Goal: Navigation & Orientation: Find specific page/section

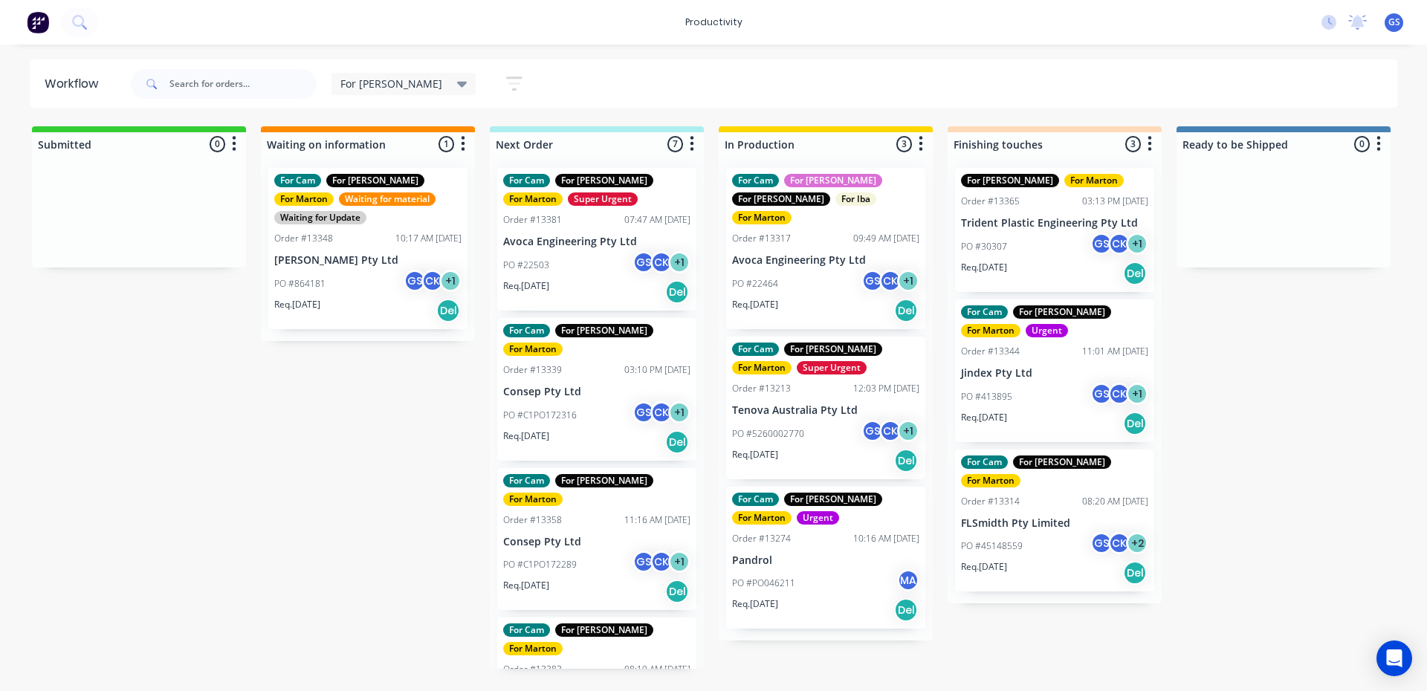
click at [622, 358] on div "For Cam For Gary For Marton Order #13339 03:10 PM 29/09/25 Consep Pty Ltd PO #C…" at bounding box center [596, 389] width 199 height 143
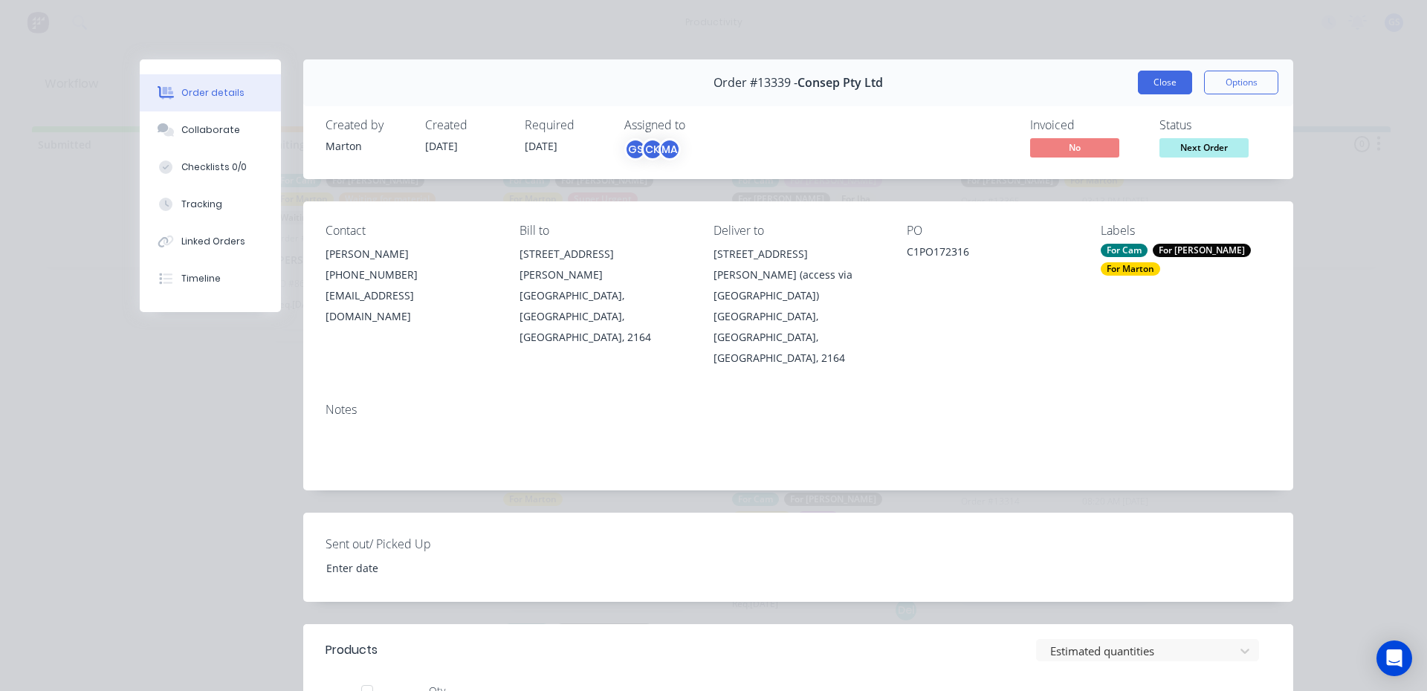
click at [1176, 83] on button "Close" at bounding box center [1165, 83] width 54 height 24
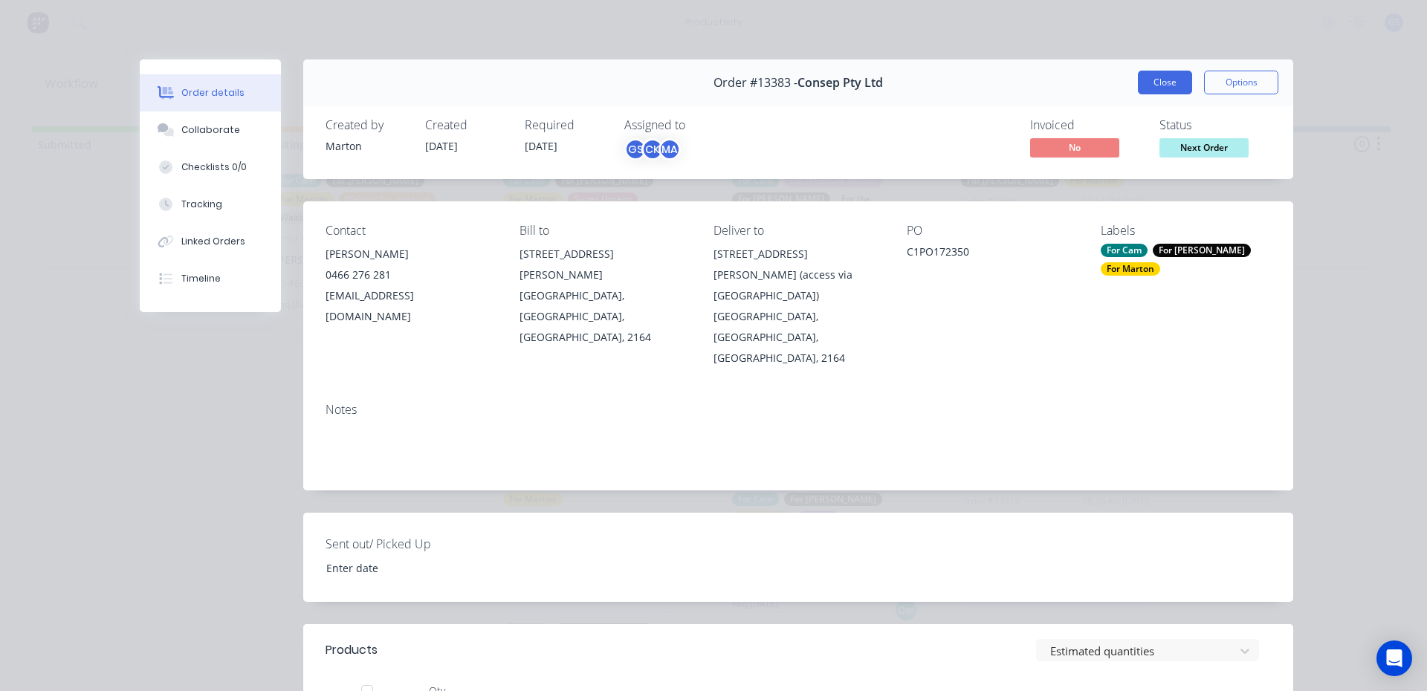
click at [1167, 88] on button "Close" at bounding box center [1165, 83] width 54 height 24
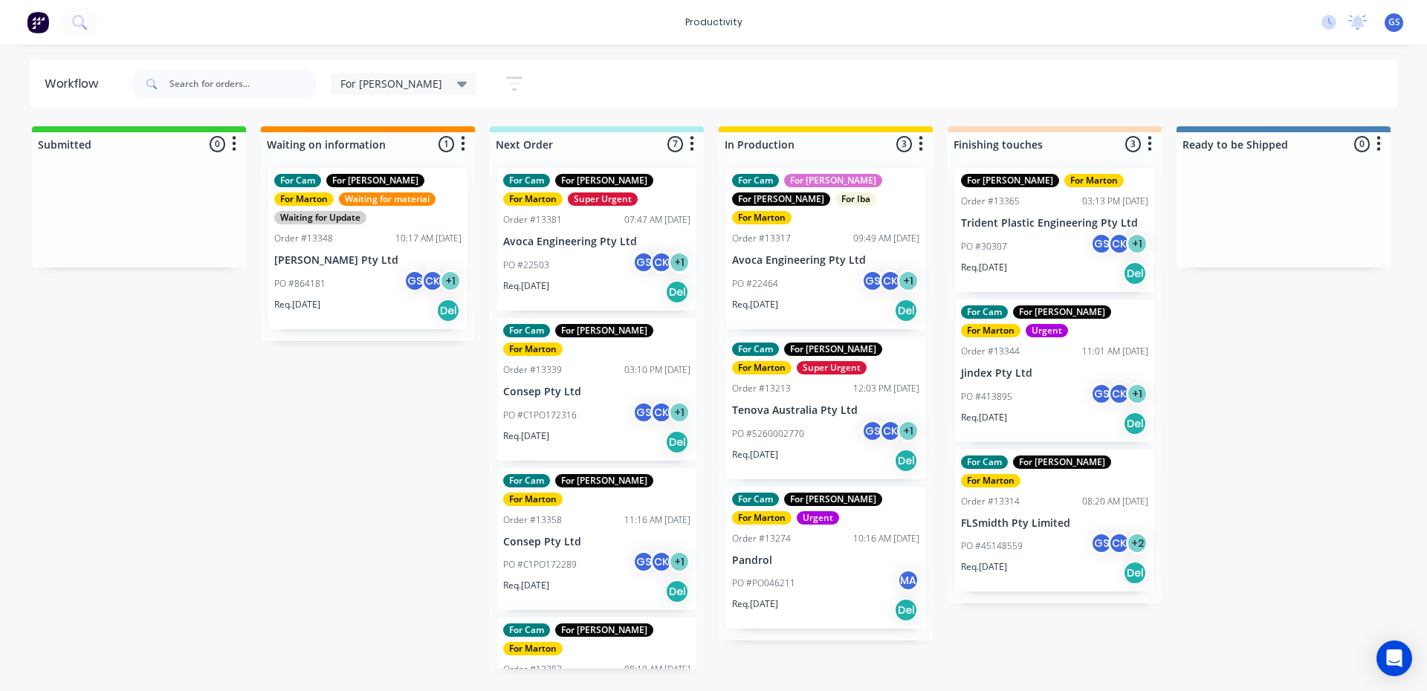
click at [575, 558] on p "PO #C1PO172289" at bounding box center [540, 564] width 74 height 13
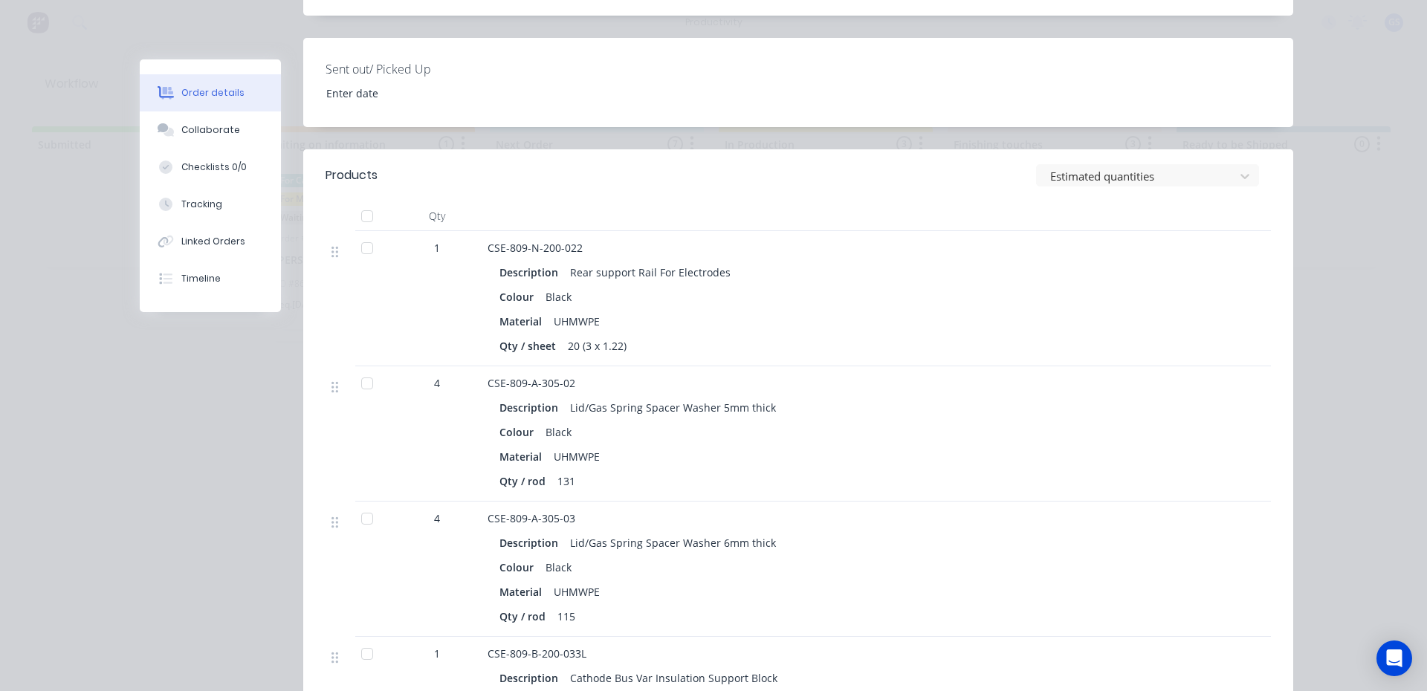
scroll to position [520, 0]
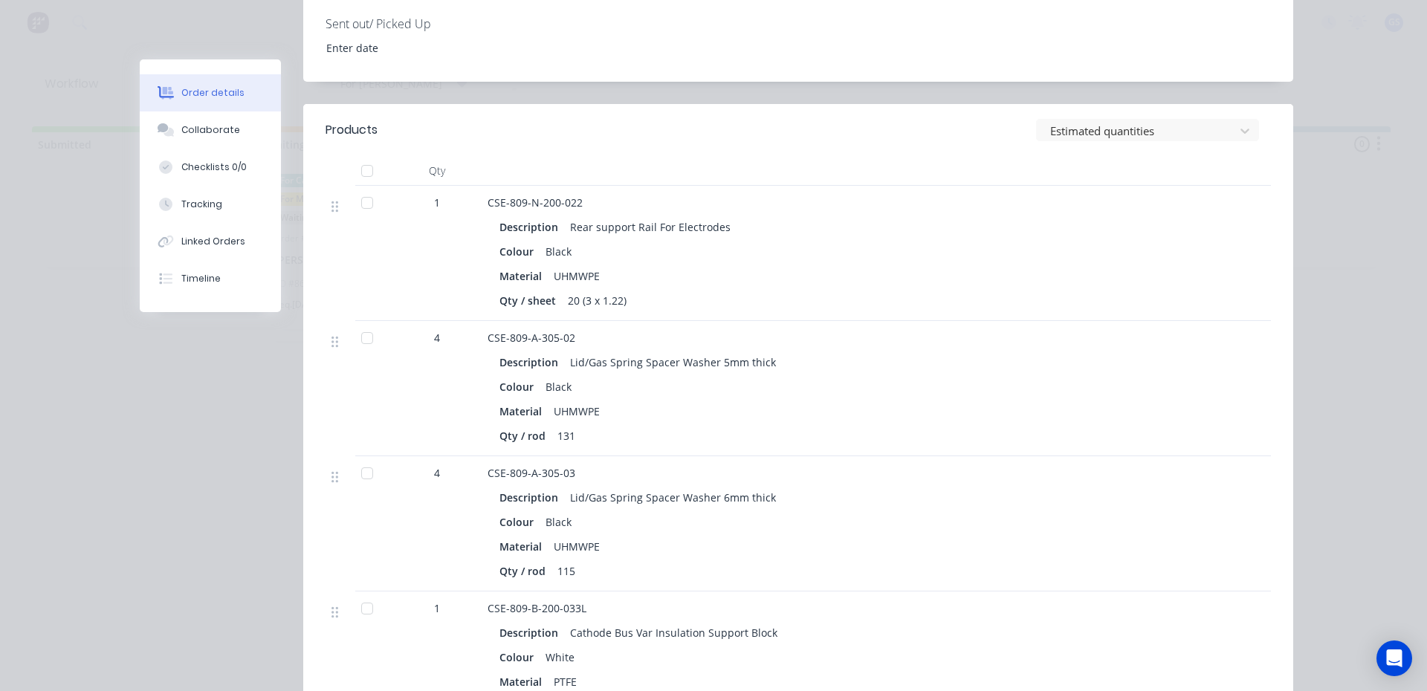
click at [357, 323] on div at bounding box center [367, 338] width 30 height 30
click at [372, 458] on div at bounding box center [367, 473] width 30 height 30
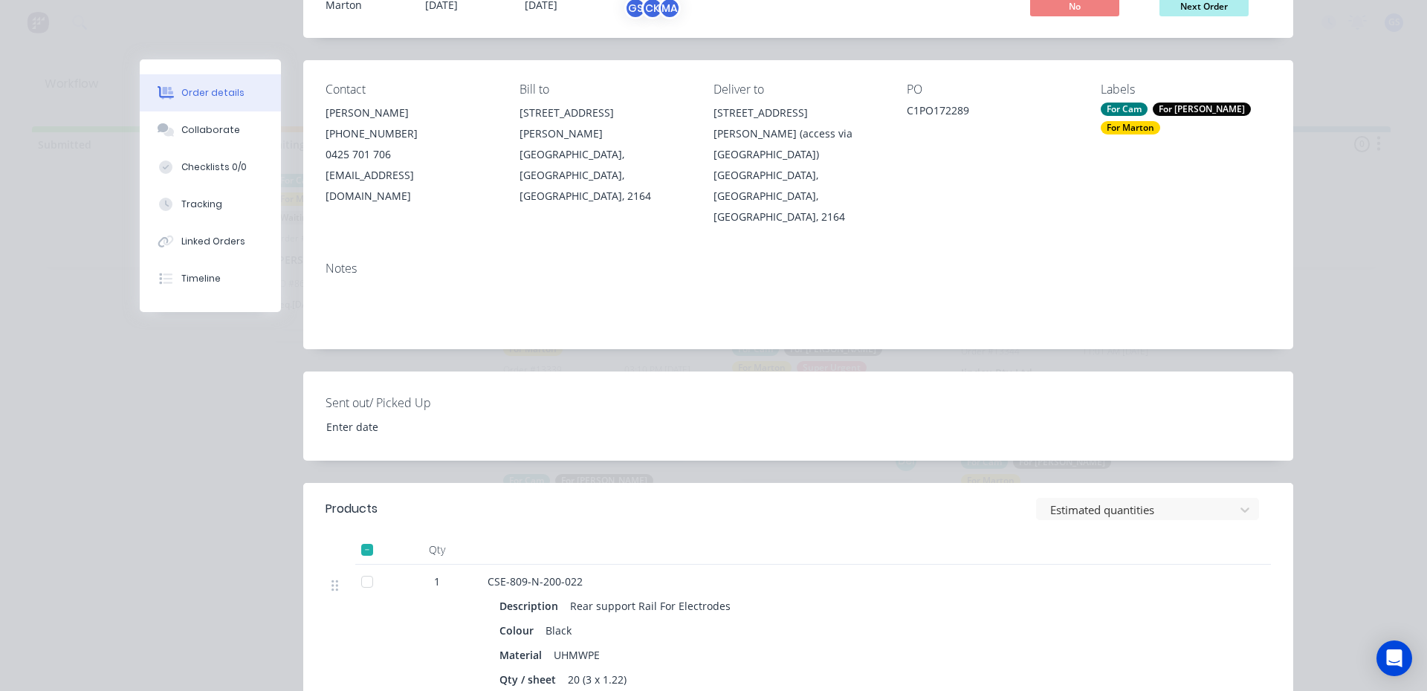
scroll to position [0, 0]
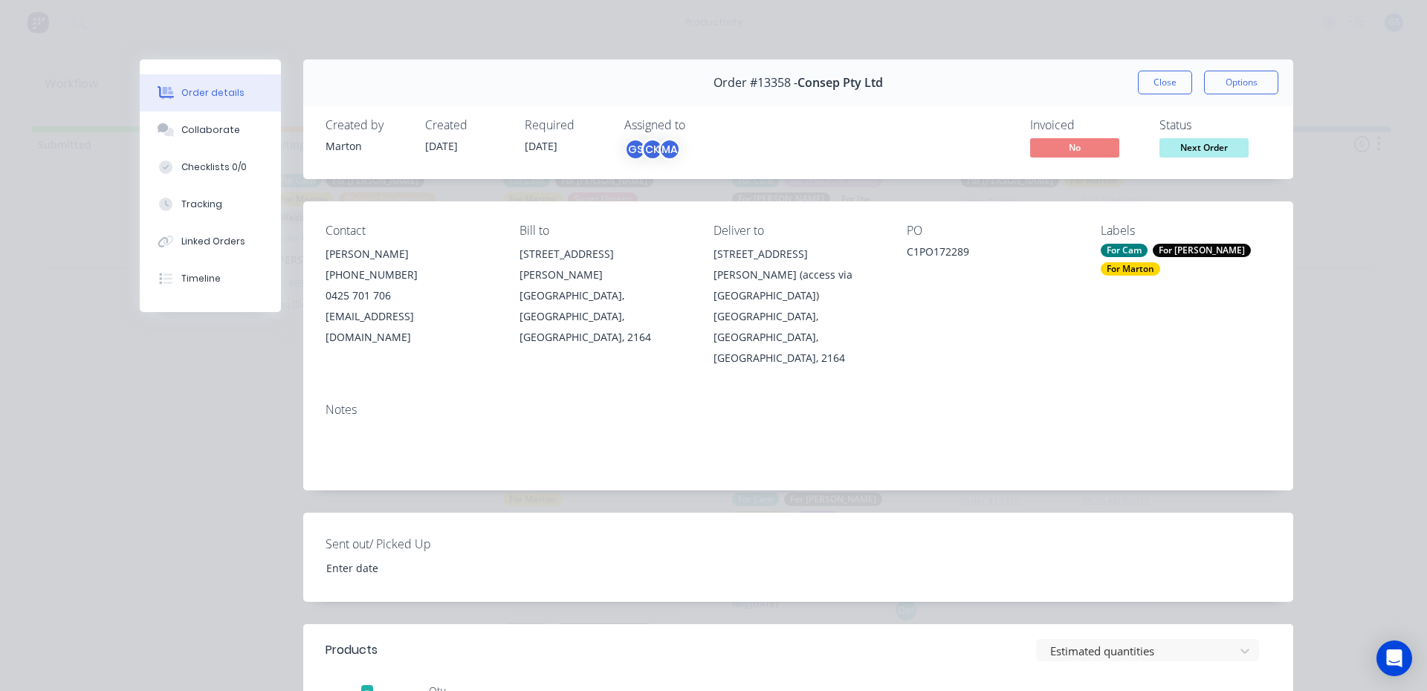
click at [1158, 97] on div "Order #13358 - Consep Pty Ltd Close Options" at bounding box center [798, 82] width 990 height 47
click at [1159, 90] on button "Close" at bounding box center [1165, 83] width 54 height 24
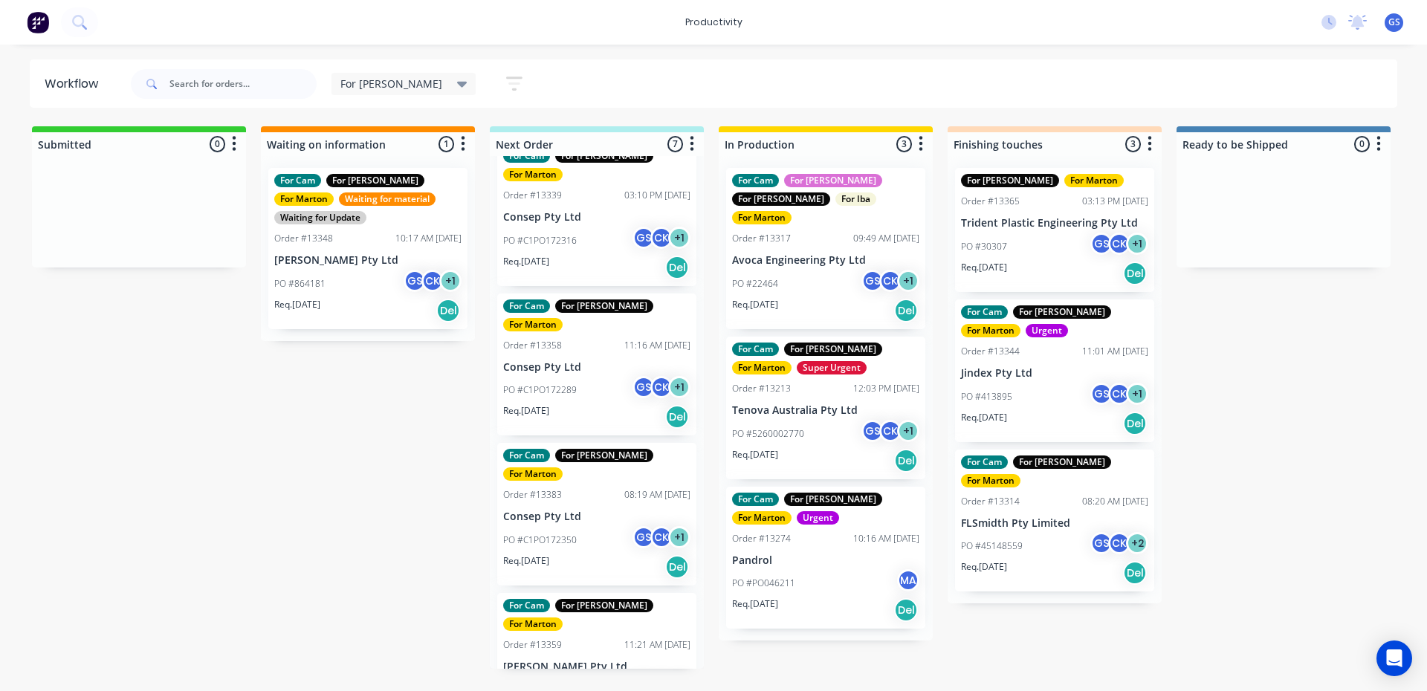
scroll to position [431, 0]
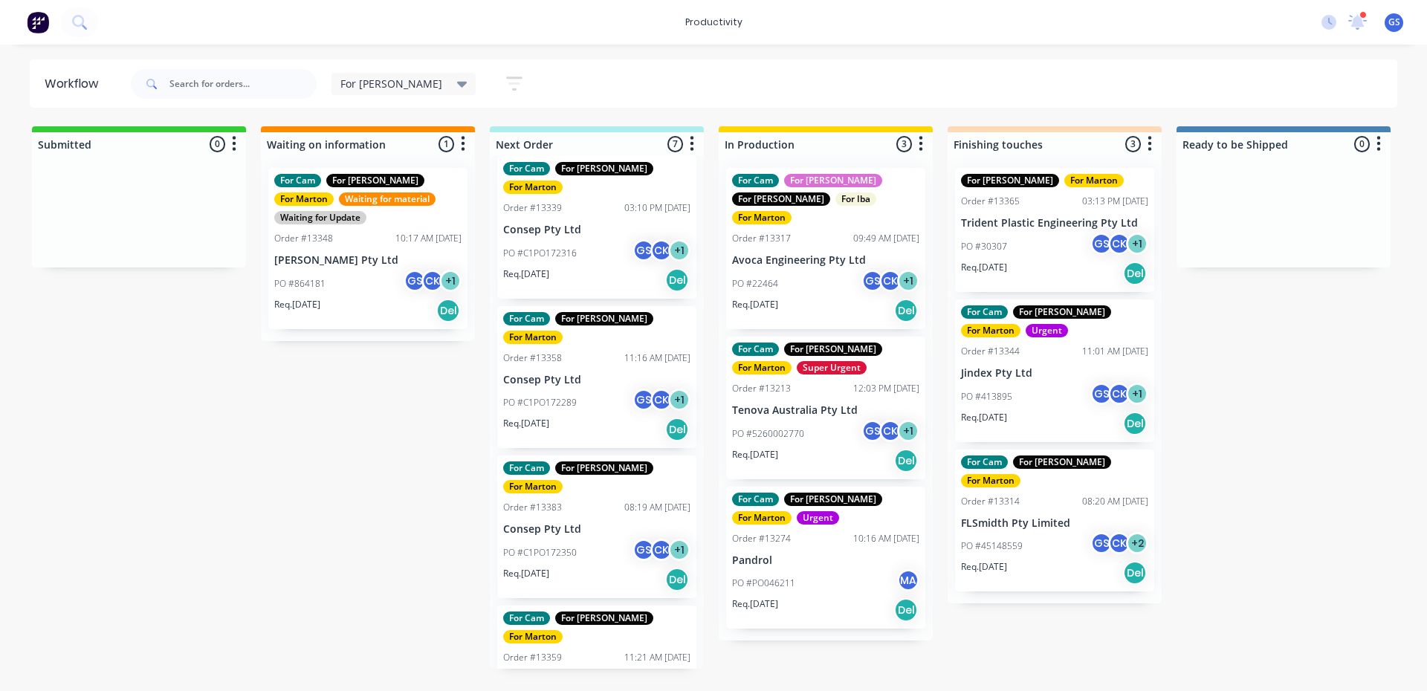
scroll to position [431, 0]
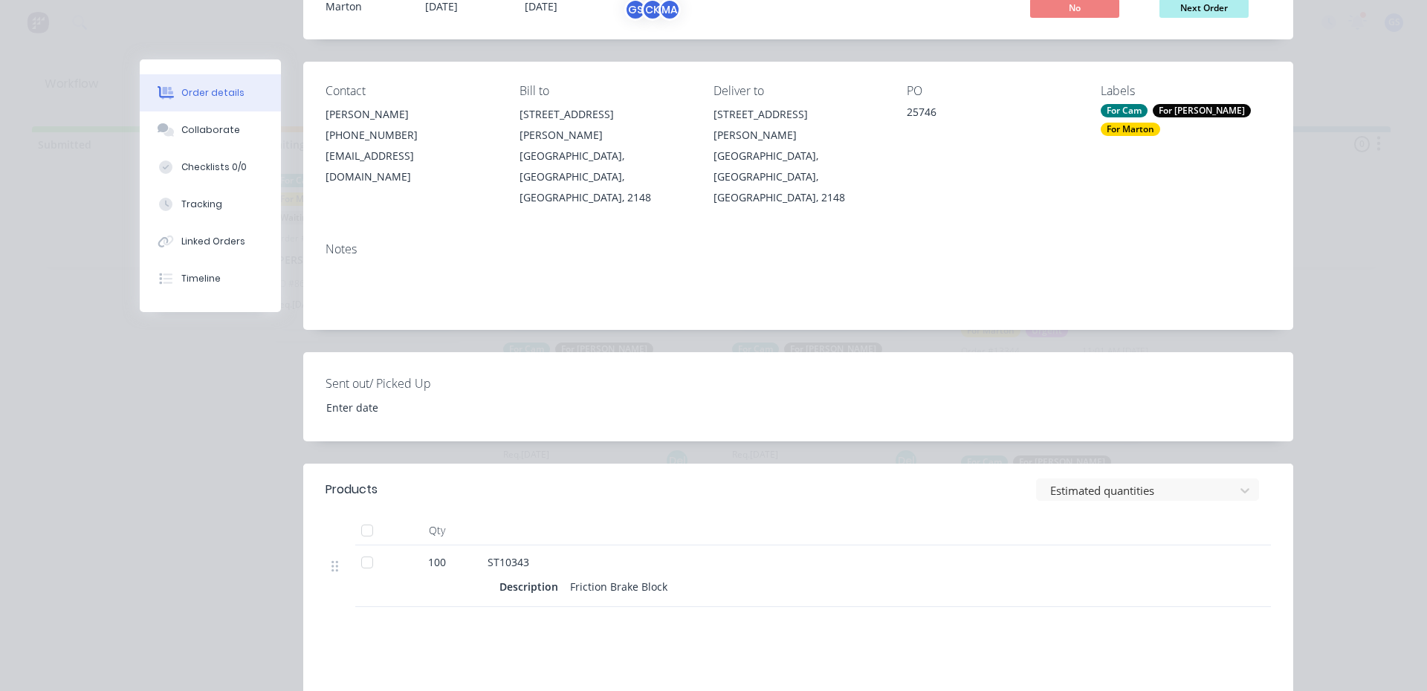
scroll to position [0, 0]
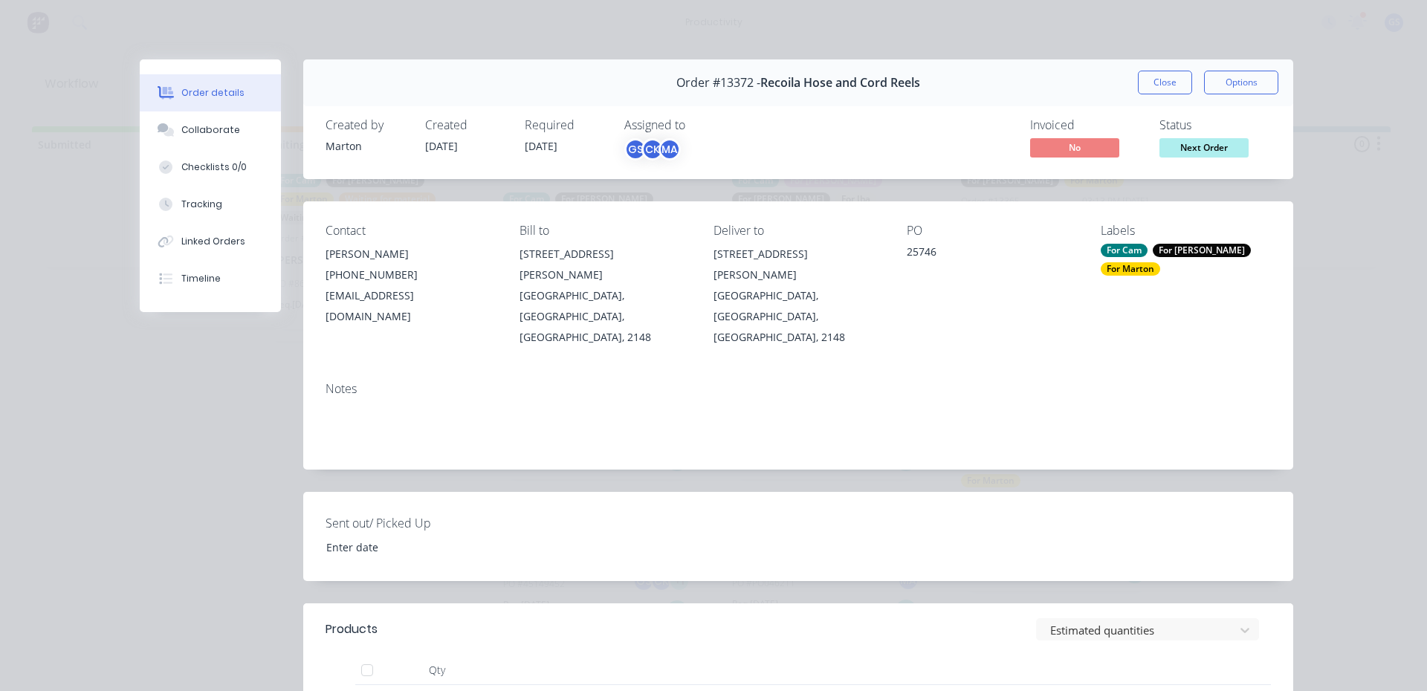
click at [1123, 78] on div "Order #13372 - Recoila Hose and Cord Reels Close Options" at bounding box center [798, 82] width 990 height 47
click at [1138, 85] on button "Close" at bounding box center [1165, 83] width 54 height 24
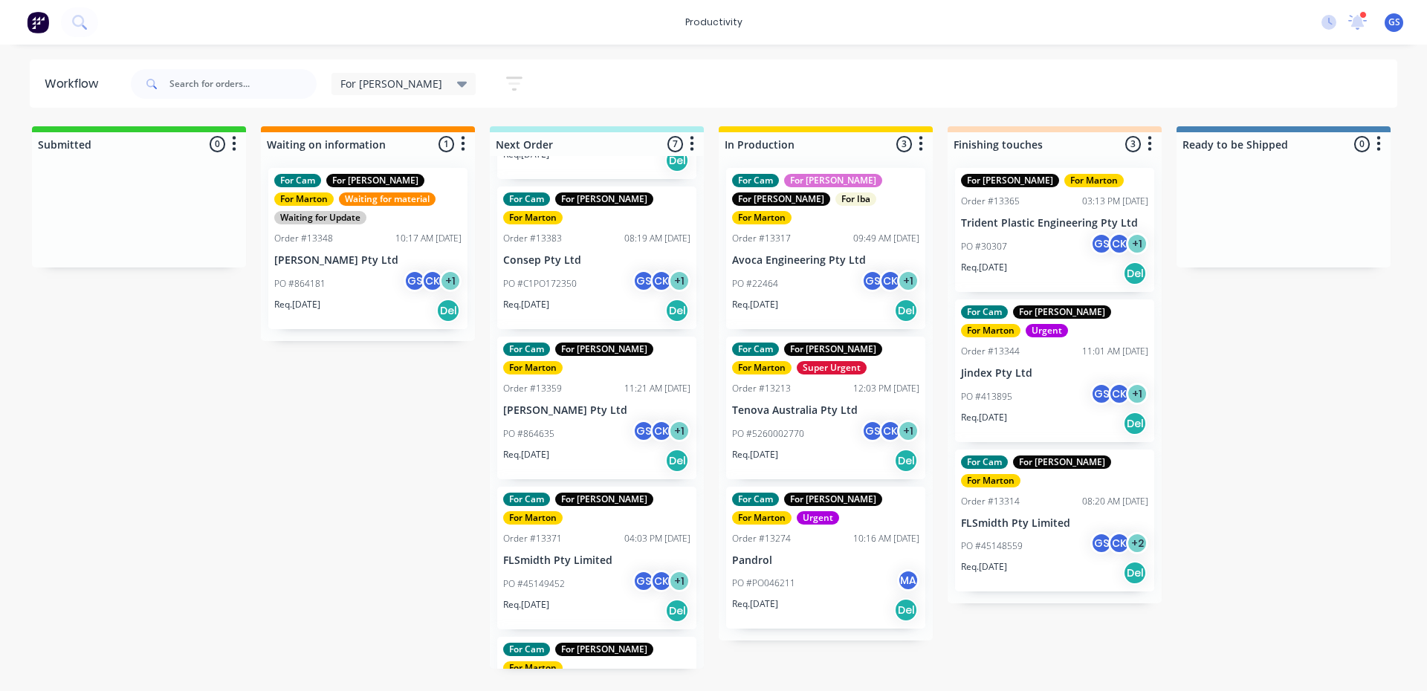
click at [582, 570] on div "PO #45149452 GS CK + 1" at bounding box center [596, 584] width 187 height 28
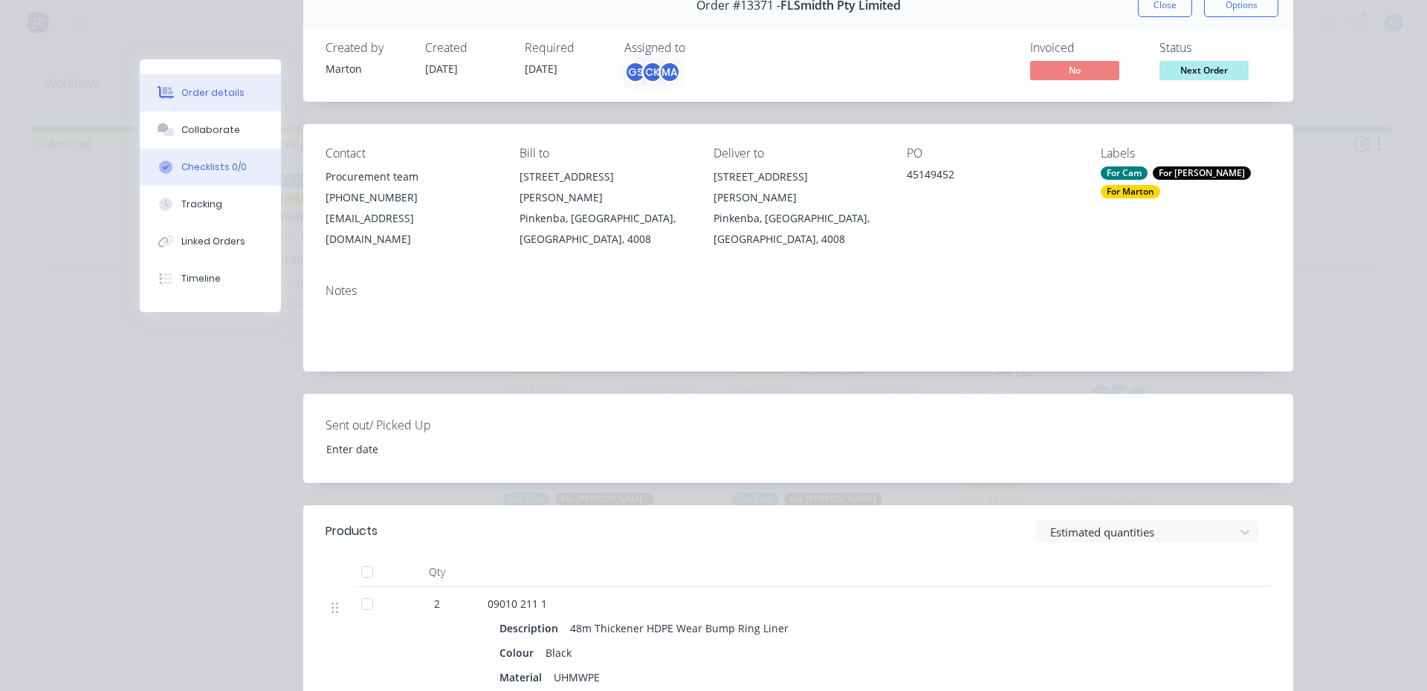
scroll to position [74, 0]
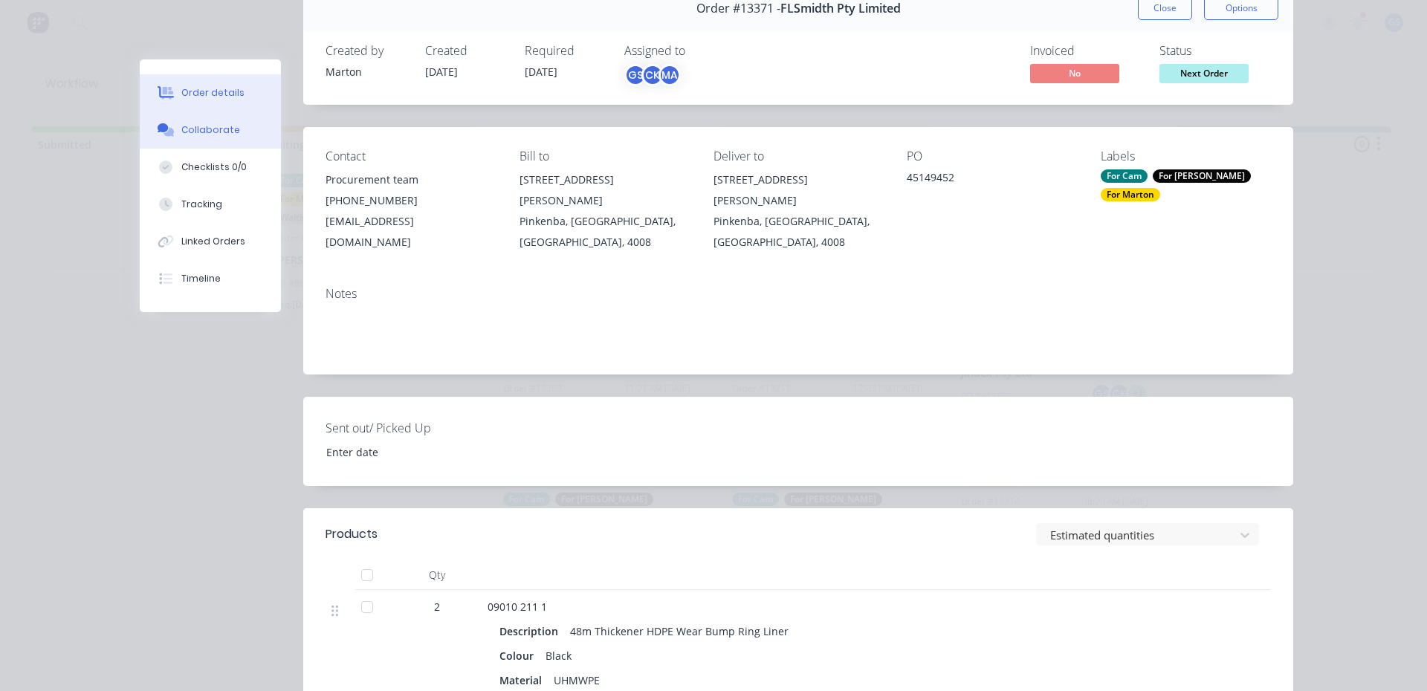
click at [194, 122] on button "Collaborate" at bounding box center [210, 129] width 141 height 37
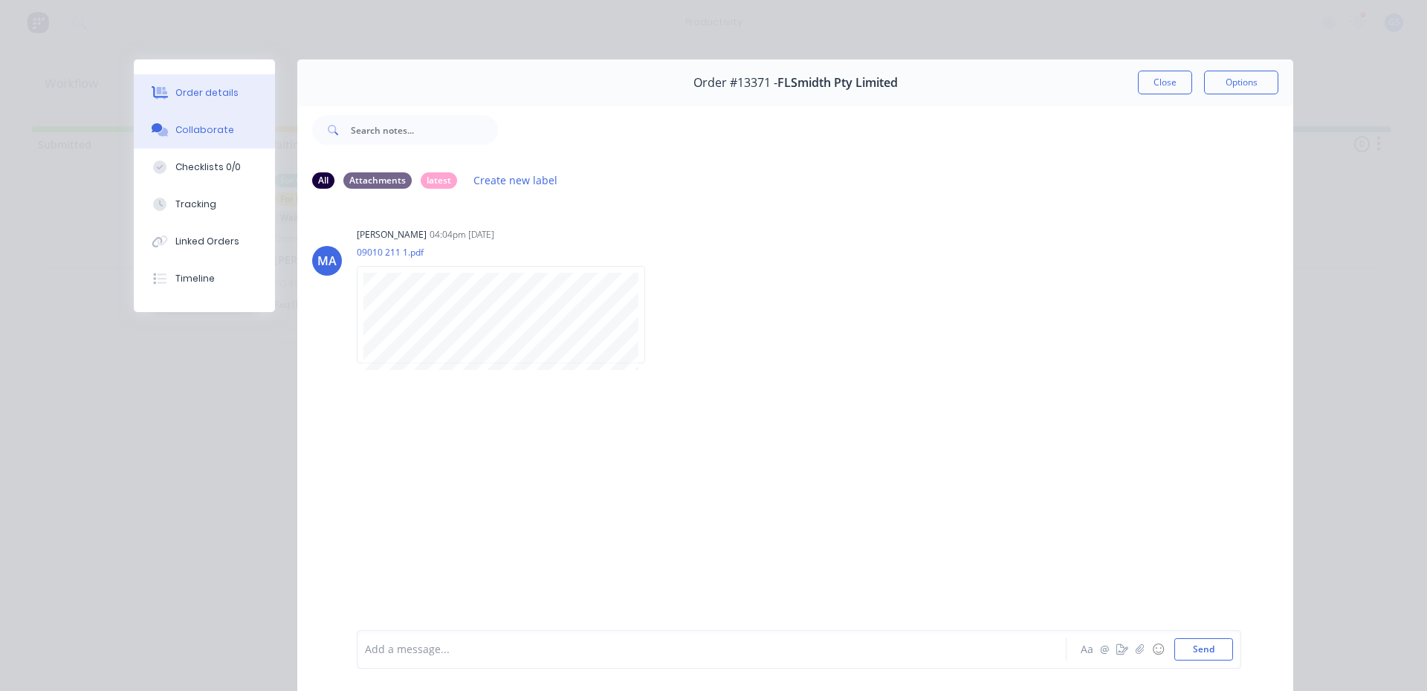
click at [213, 100] on button "Order details" at bounding box center [204, 92] width 141 height 37
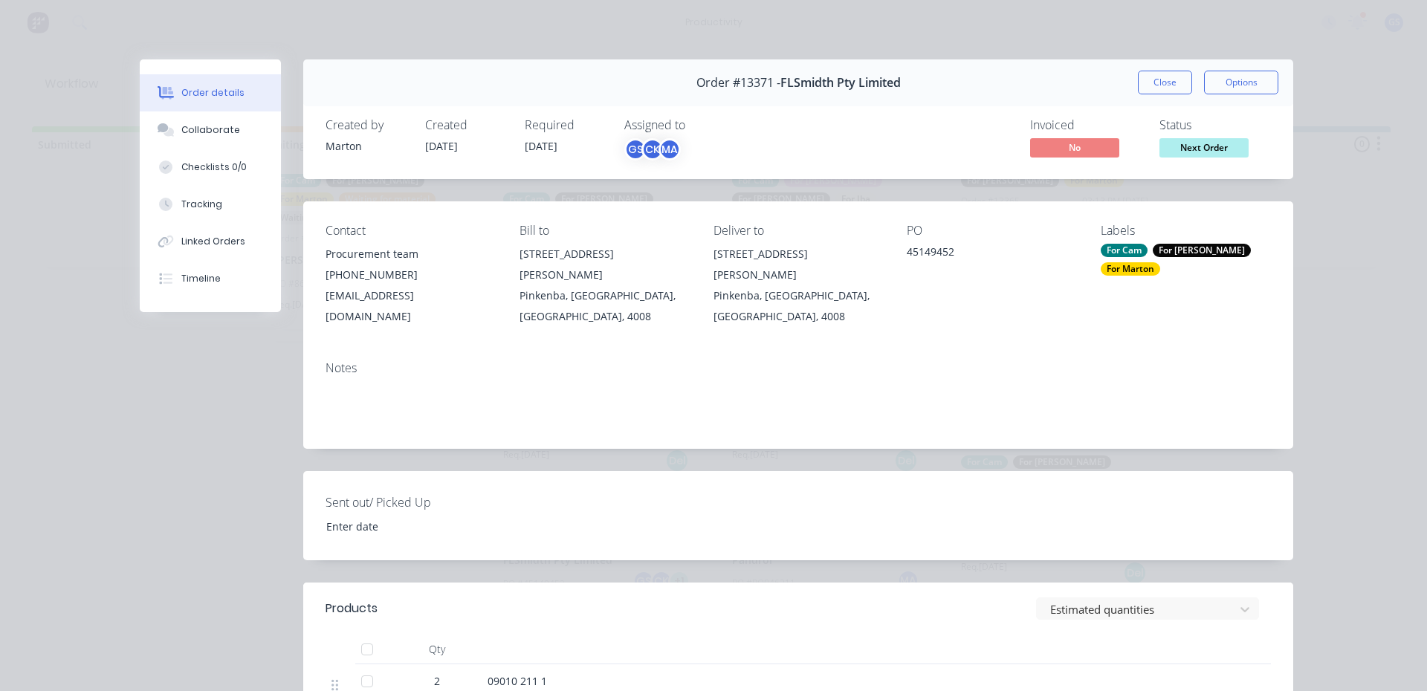
drag, startPoint x: 1147, startPoint y: 89, endPoint x: 1110, endPoint y: 92, distance: 37.3
click at [1147, 88] on button "Close" at bounding box center [1165, 83] width 54 height 24
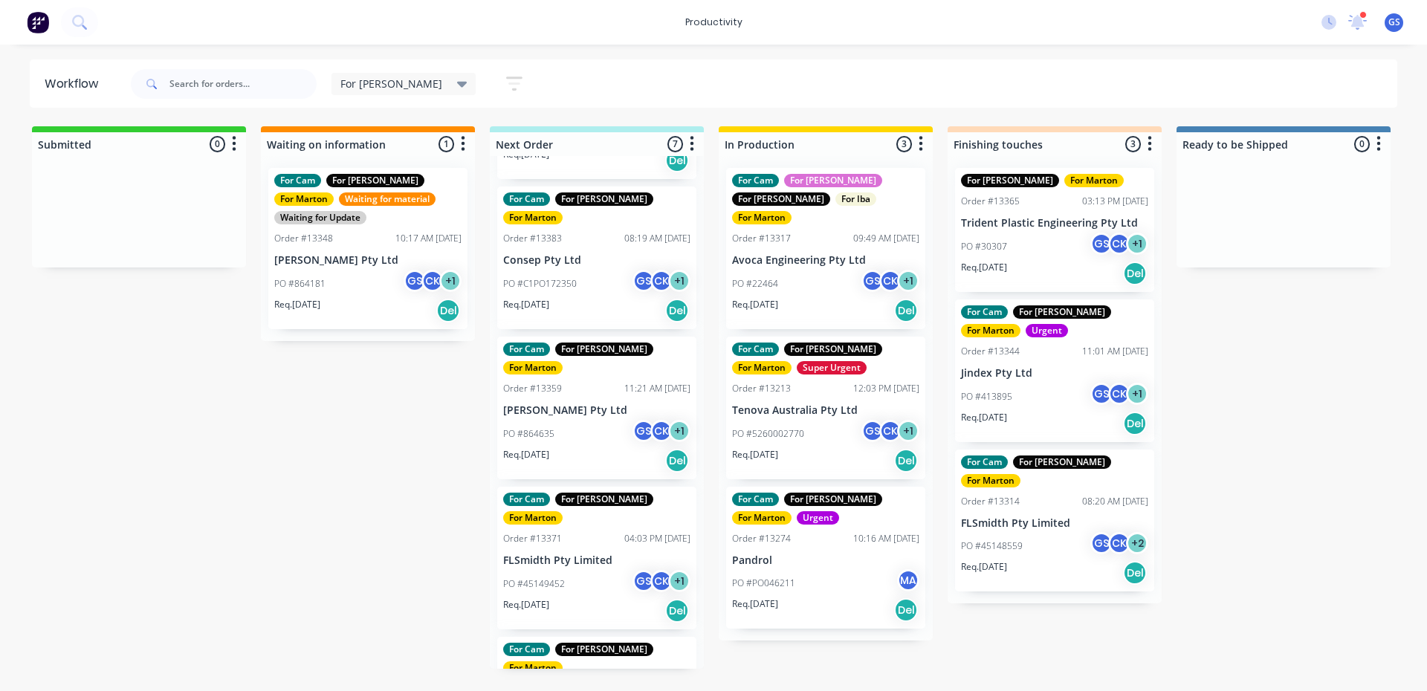
scroll to position [357, 0]
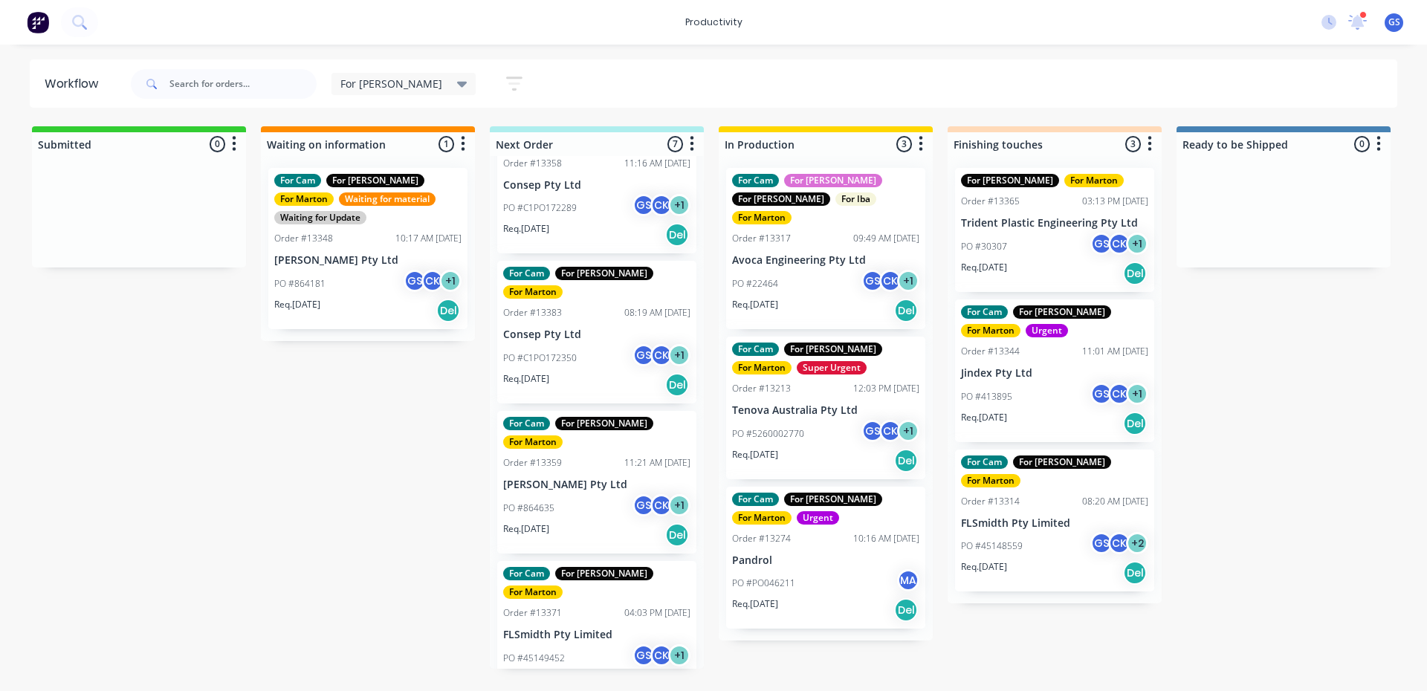
click at [570, 411] on div "For Cam For [PERSON_NAME] For [PERSON_NAME] Order #13359 11:21 AM [DATE] [PERSO…" at bounding box center [596, 482] width 199 height 143
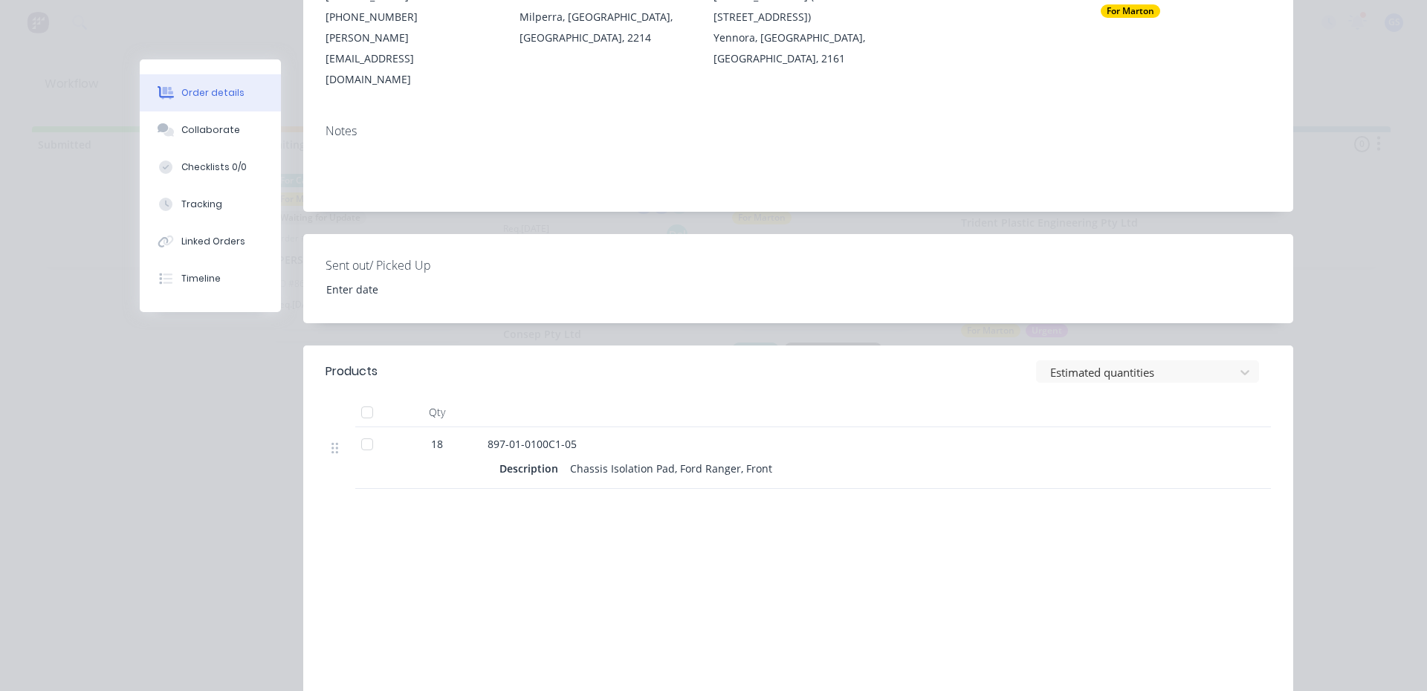
scroll to position [123, 0]
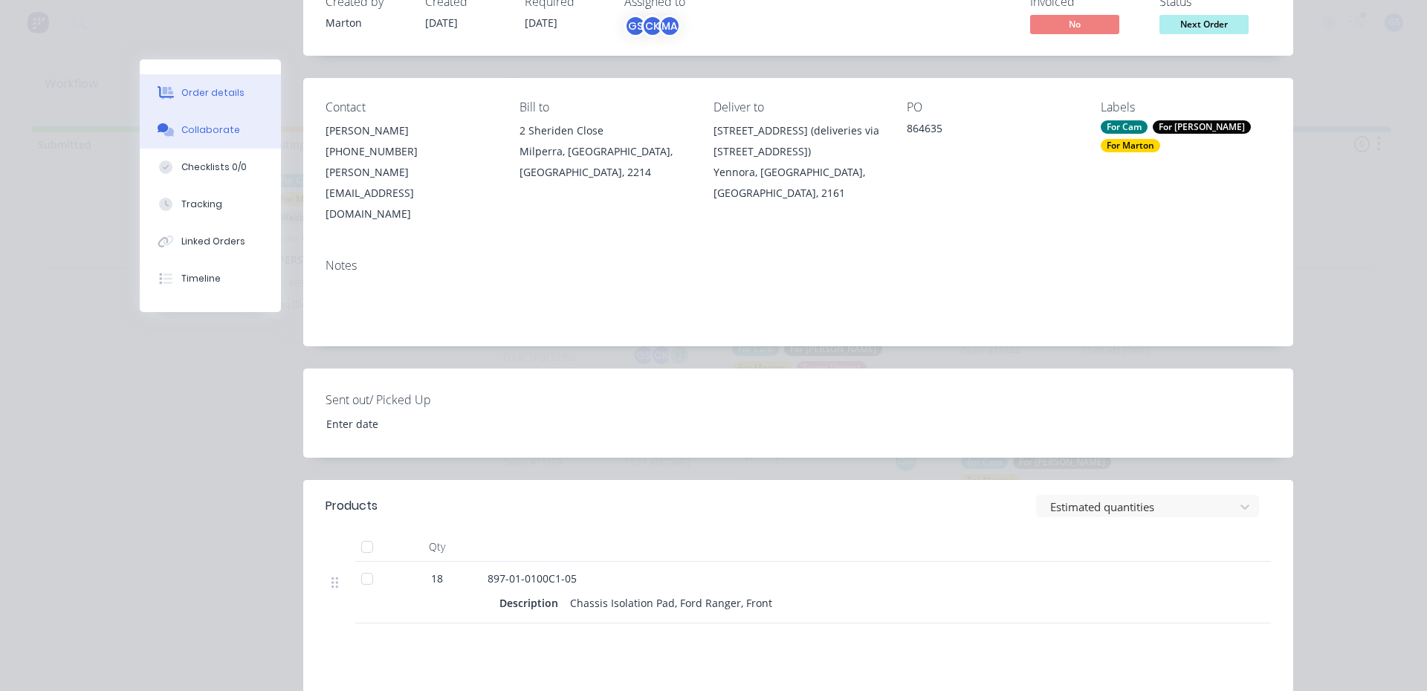
click at [181, 138] on button "Collaborate" at bounding box center [210, 129] width 141 height 37
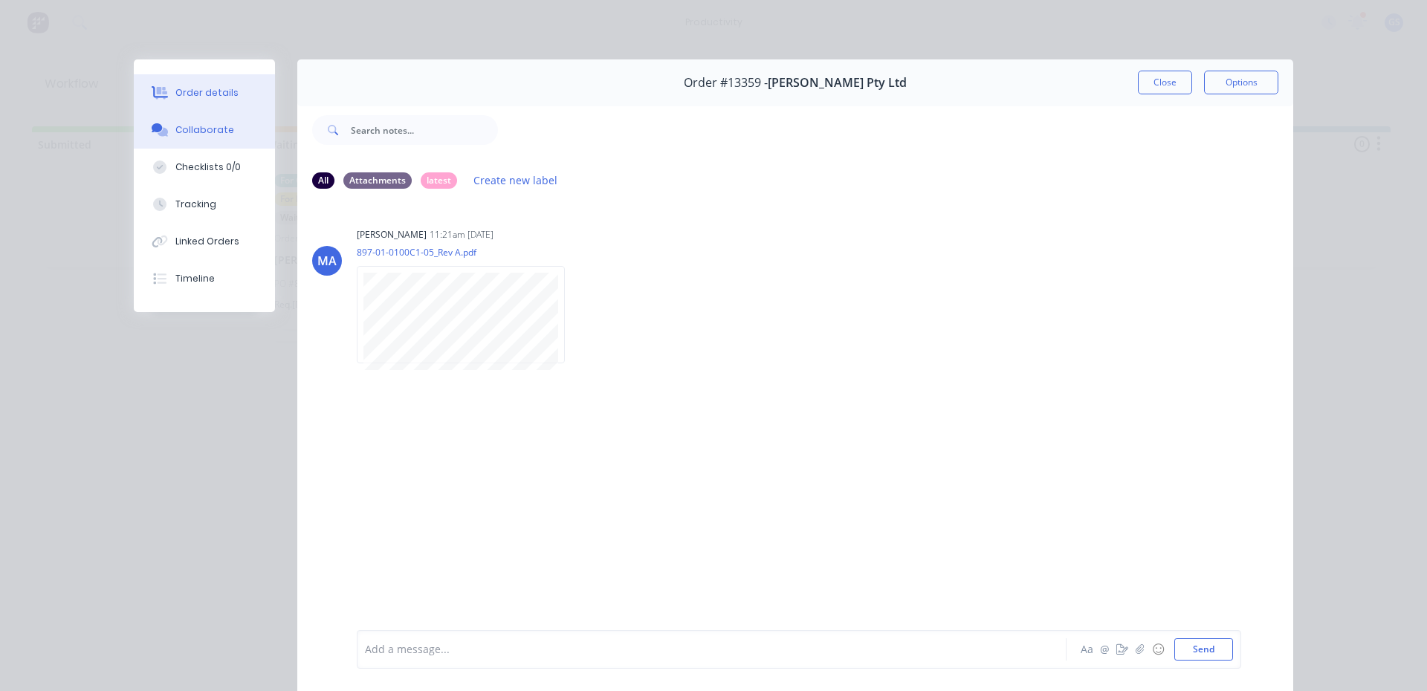
click at [188, 96] on div "Order details" at bounding box center [206, 92] width 63 height 13
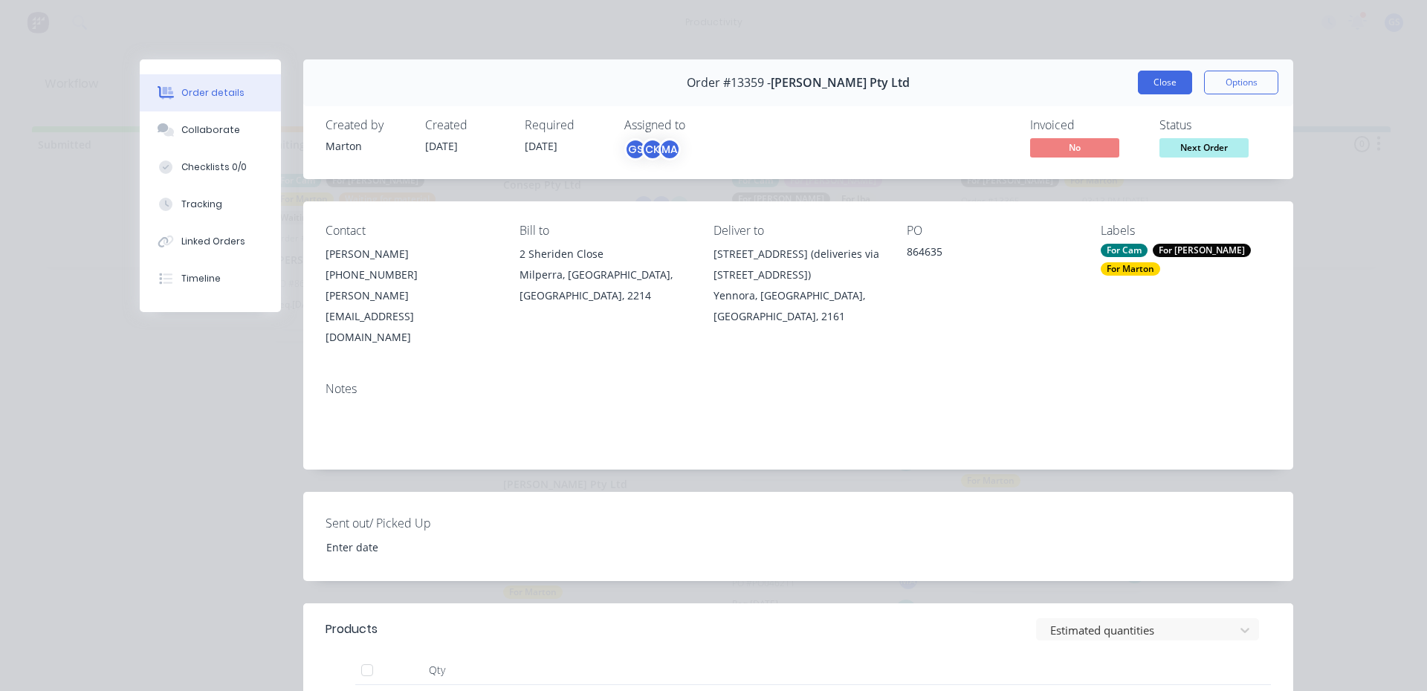
click at [1138, 71] on button "Close" at bounding box center [1165, 83] width 54 height 24
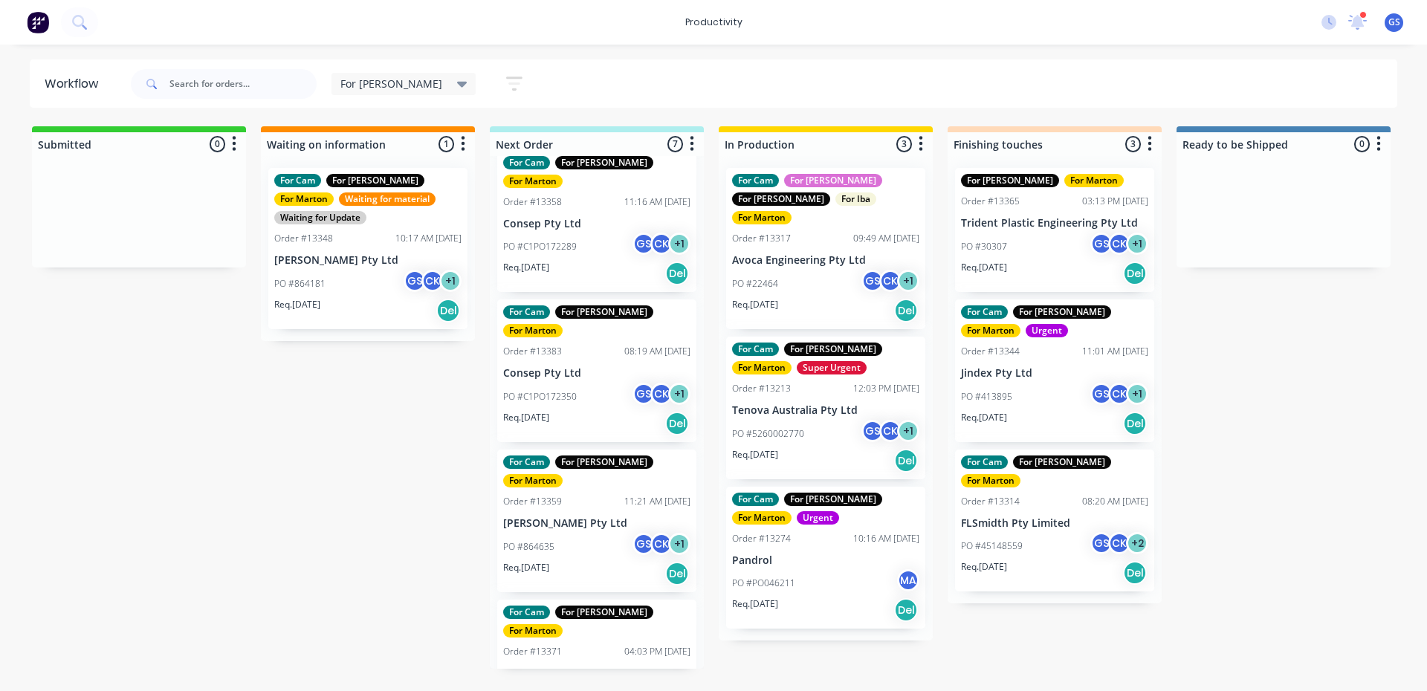
scroll to position [282, 0]
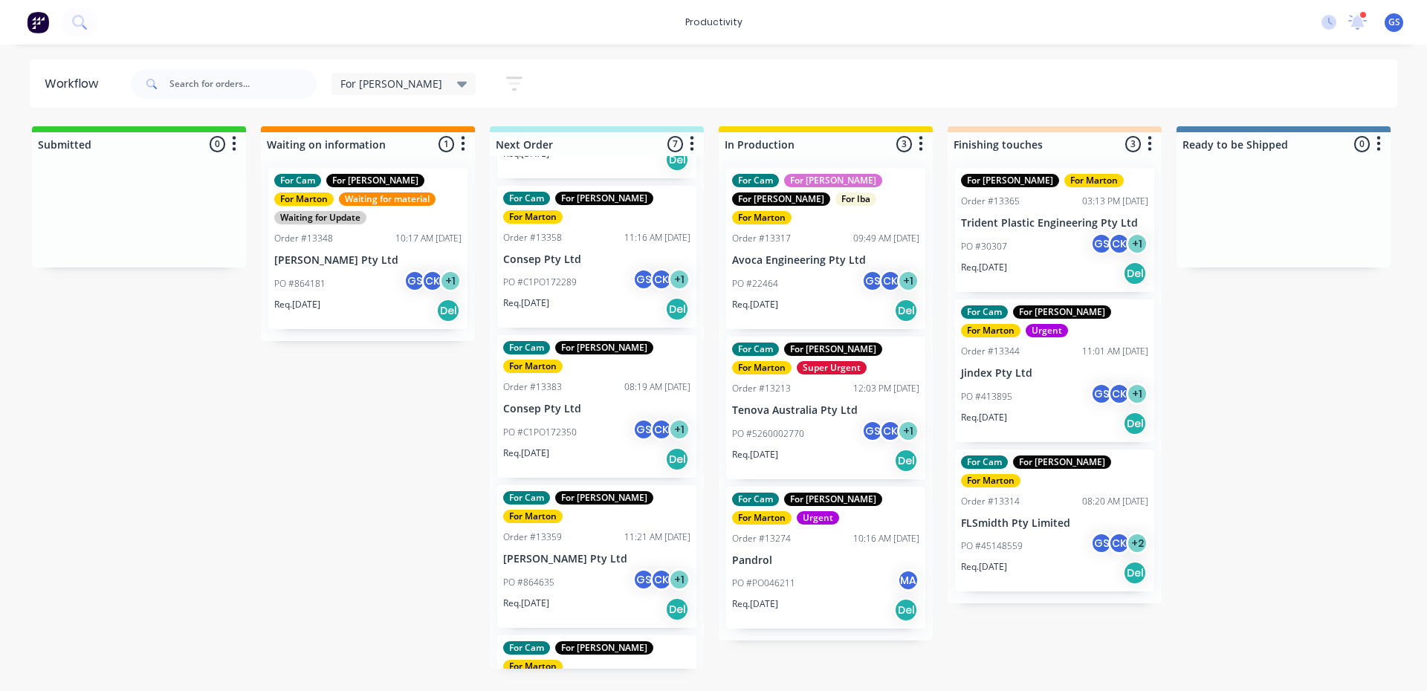
click at [606, 418] on div "PO #C1PO172350 GS CK + 1" at bounding box center [596, 432] width 187 height 28
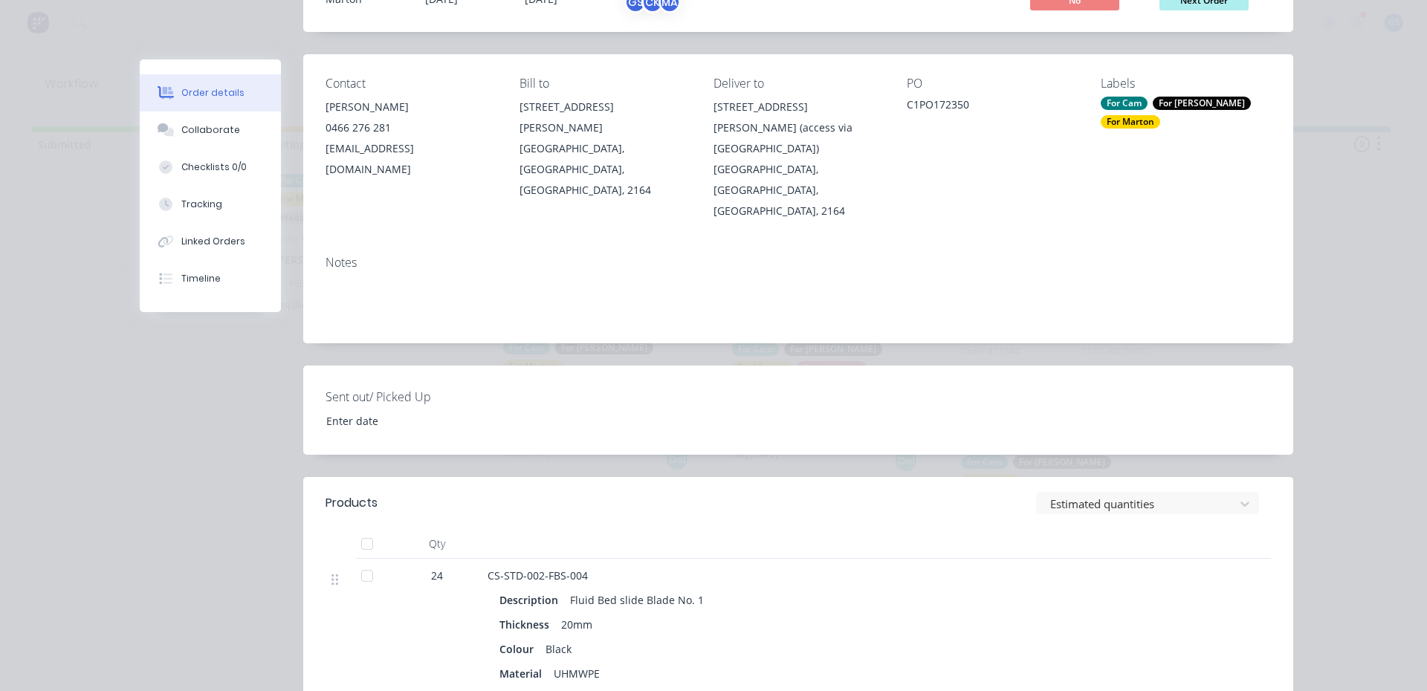
scroll to position [0, 0]
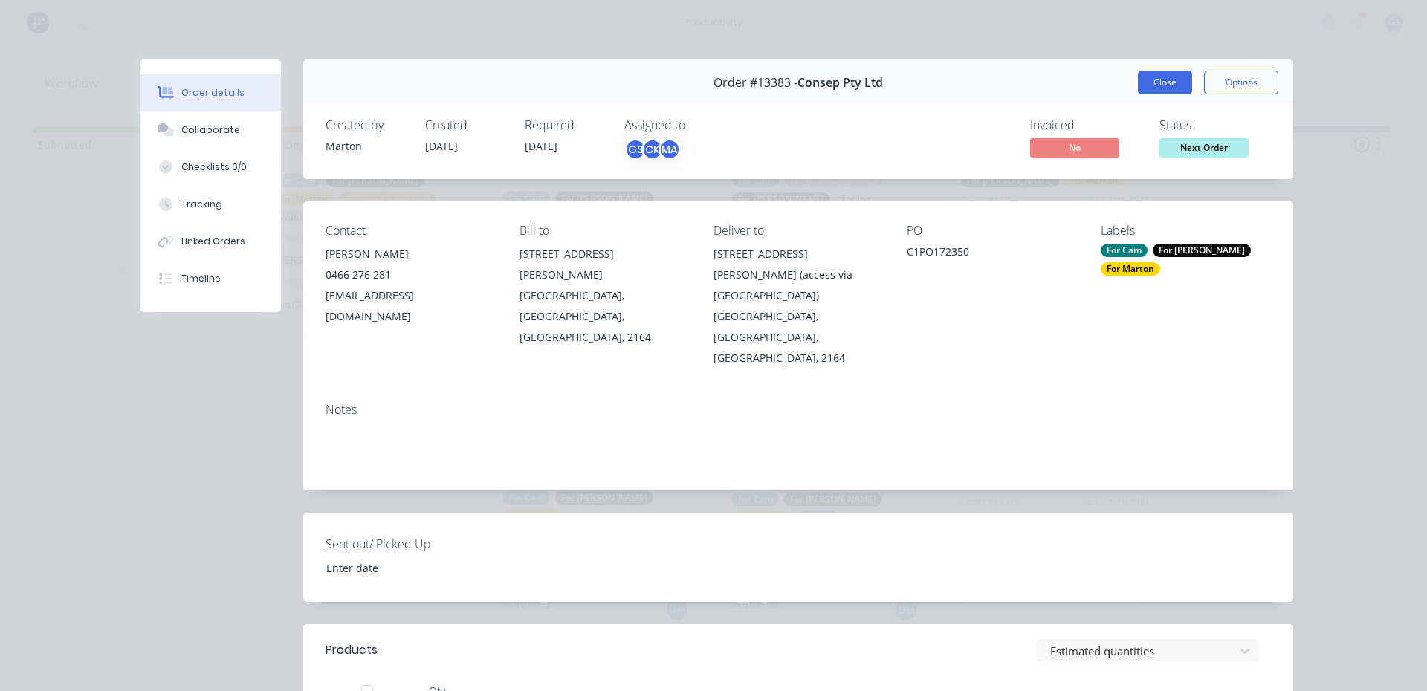
click at [1160, 85] on button "Close" at bounding box center [1165, 83] width 54 height 24
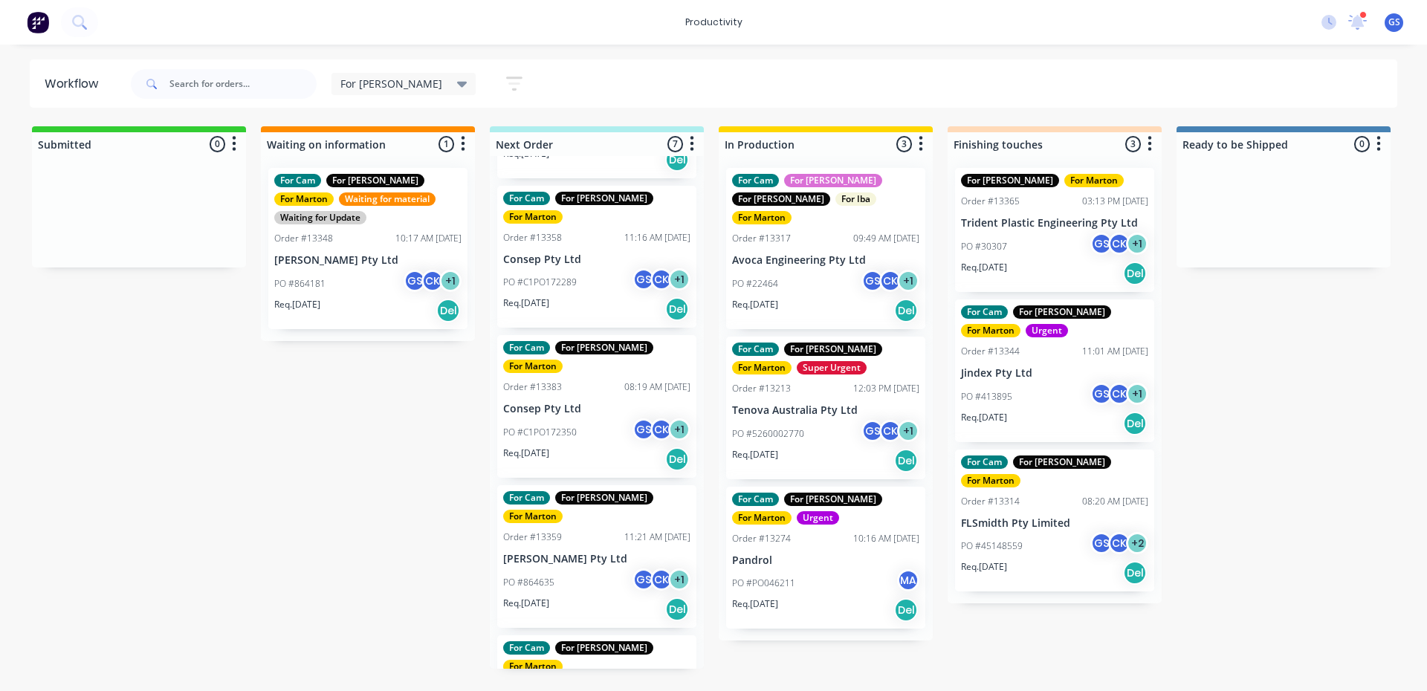
click at [531, 335] on div "For Cam For [PERSON_NAME] For [PERSON_NAME] Super Urgent Order #13381 07:47 AM …" at bounding box center [597, 412] width 214 height 513
click at [525, 403] on p "Consep Pty Ltd" at bounding box center [596, 409] width 187 height 13
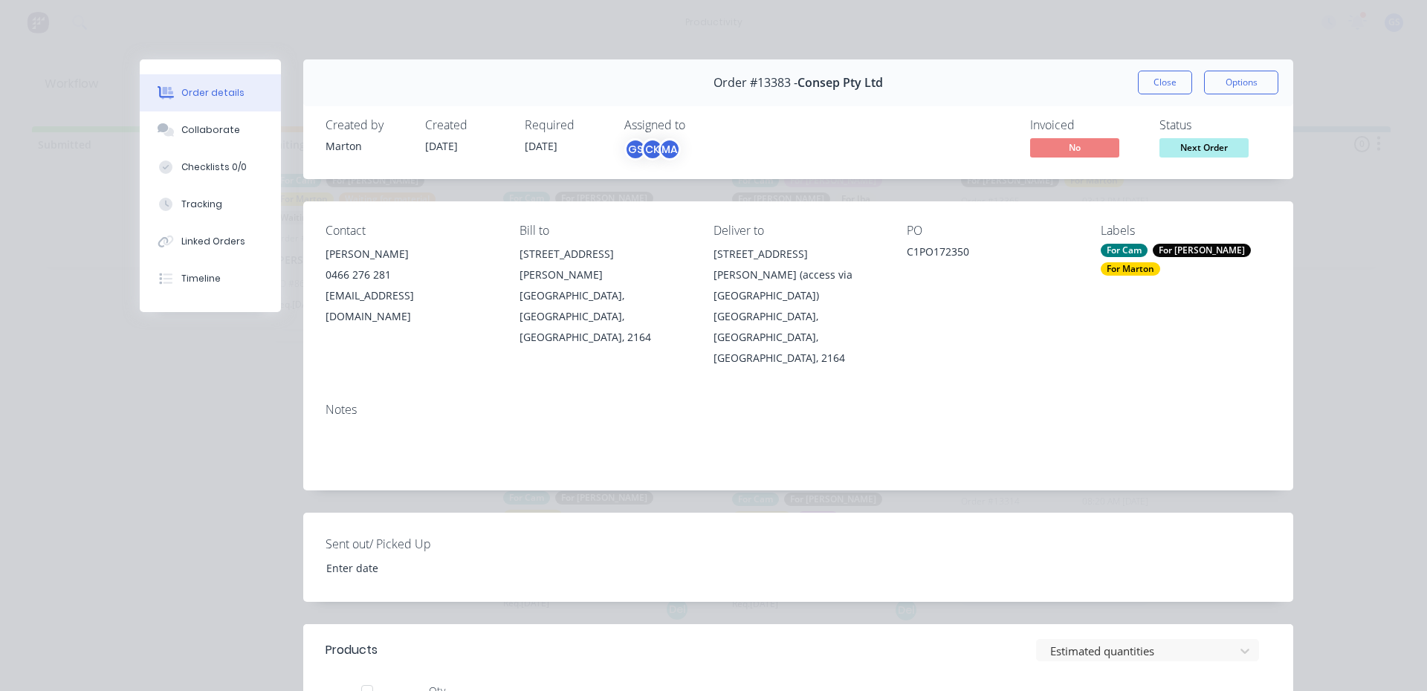
click at [1163, 82] on button "Close" at bounding box center [1165, 83] width 54 height 24
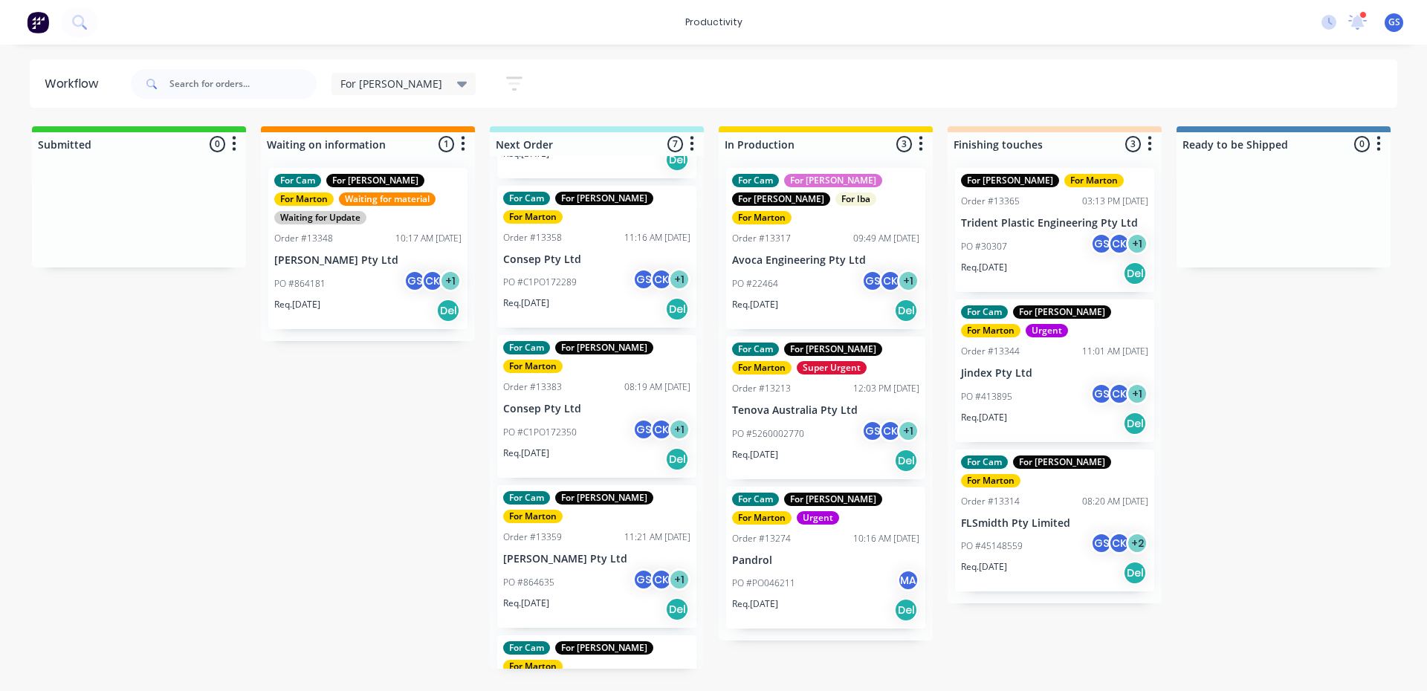
click at [525, 253] on p "Consep Pty Ltd" at bounding box center [596, 259] width 187 height 13
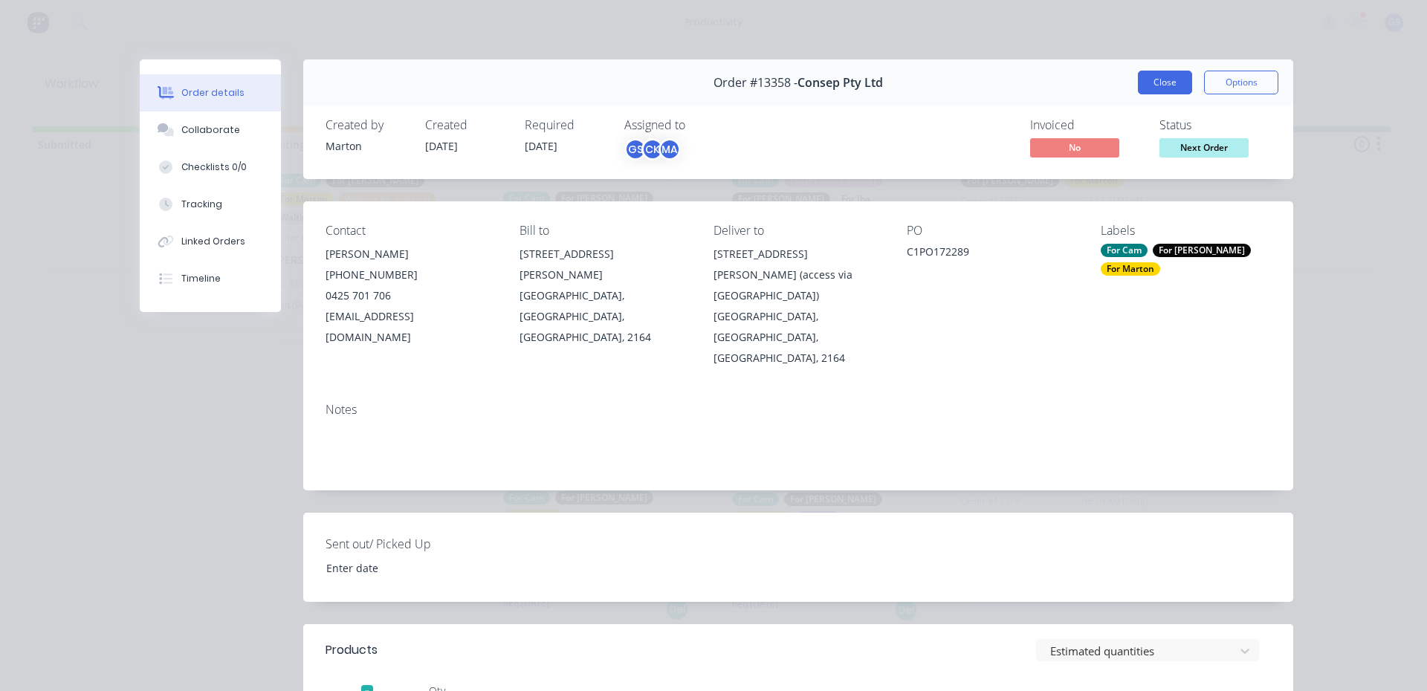
click at [1163, 81] on button "Close" at bounding box center [1165, 83] width 54 height 24
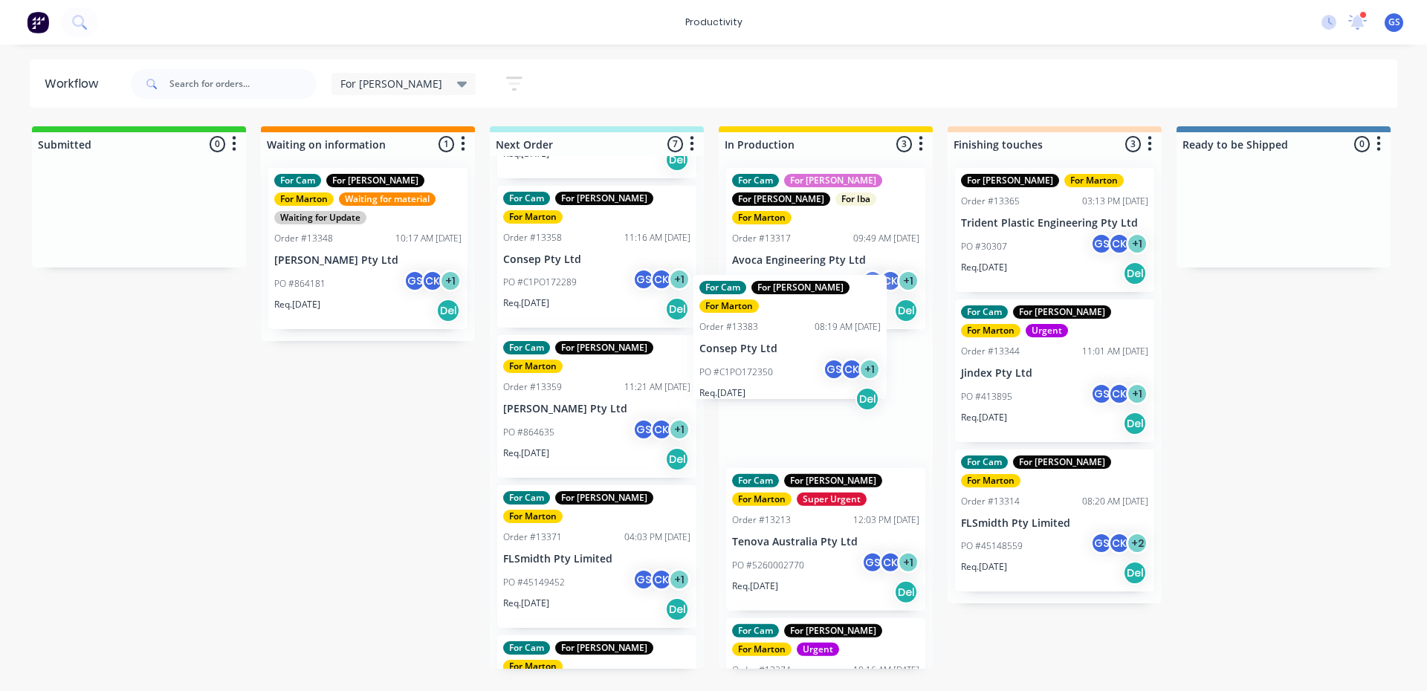
drag, startPoint x: 556, startPoint y: 365, endPoint x: 748, endPoint y: 340, distance: 193.3
click at [748, 340] on div "Submitted 0 Sort By Created date Required date Order number Customer name Most …" at bounding box center [1012, 397] width 2047 height 542
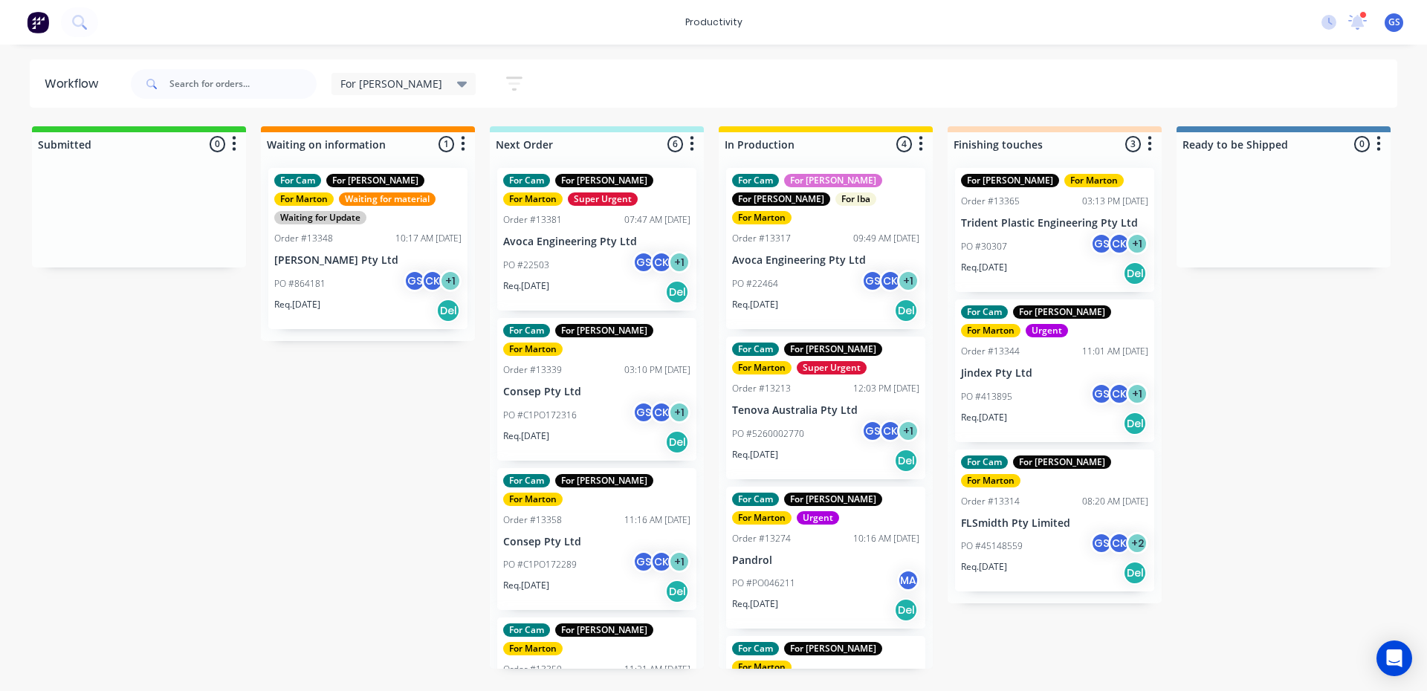
click at [350, 71] on div "For Gary Save new view None edit For Gary (Default) edit For Cam edit Marton ed…" at bounding box center [434, 83] width 207 height 29
click at [353, 75] on div "For [PERSON_NAME]" at bounding box center [403, 84] width 145 height 22
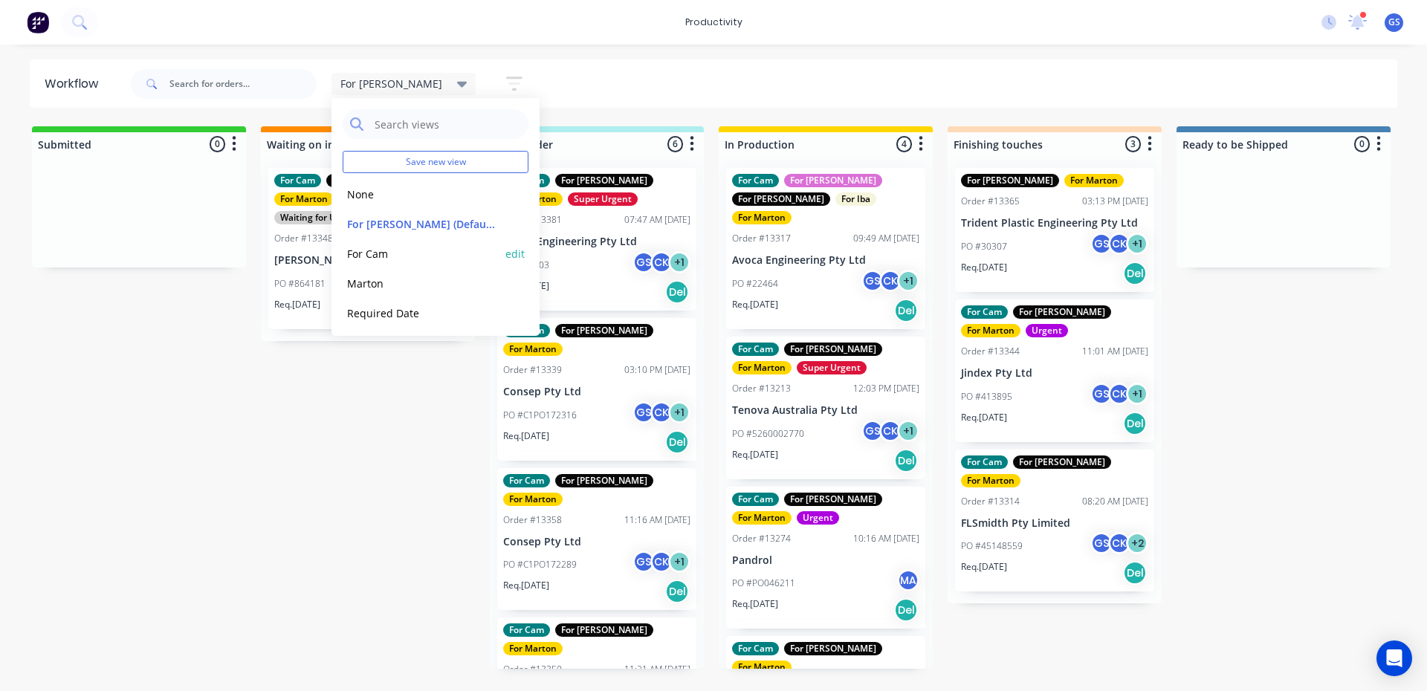
click at [417, 242] on div "For Cam edit" at bounding box center [436, 254] width 186 height 30
click at [419, 252] on button "For Cam" at bounding box center [422, 253] width 158 height 17
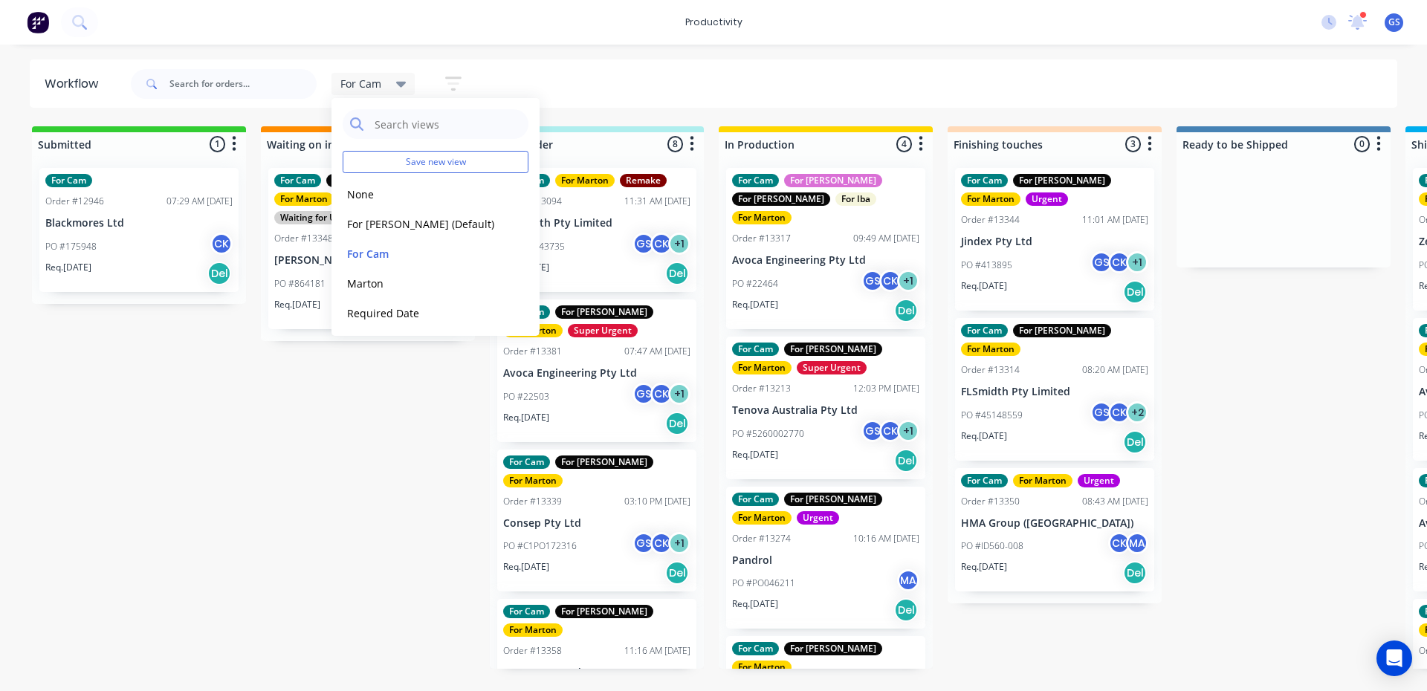
click at [872, 60] on header "Workflow For Cam Save new view None edit For Gary (Default) edit For Cam edit M…" at bounding box center [714, 83] width 1368 height 48
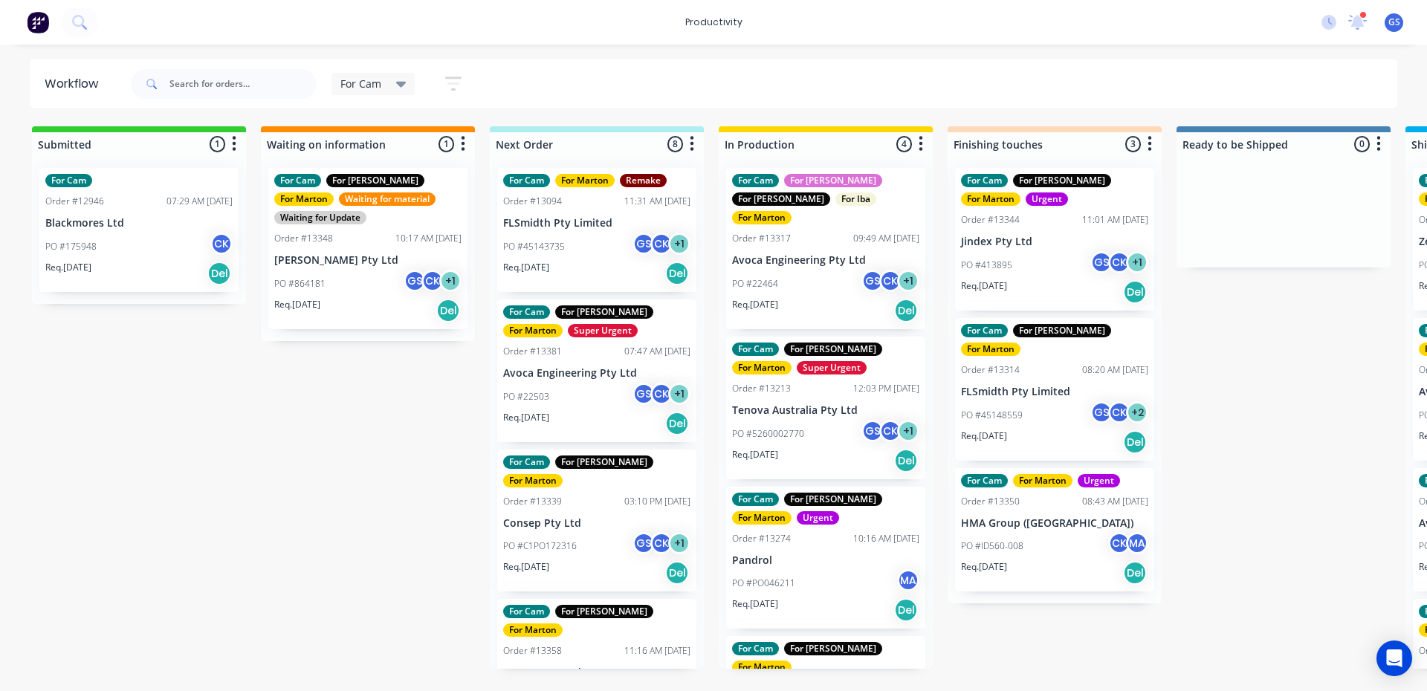
click at [378, 71] on div "For Cam Save new view None edit For Gary (Default) edit For Cam edit Marton edi…" at bounding box center [404, 83] width 146 height 29
click at [380, 75] on div "For Cam" at bounding box center [373, 84] width 84 height 22
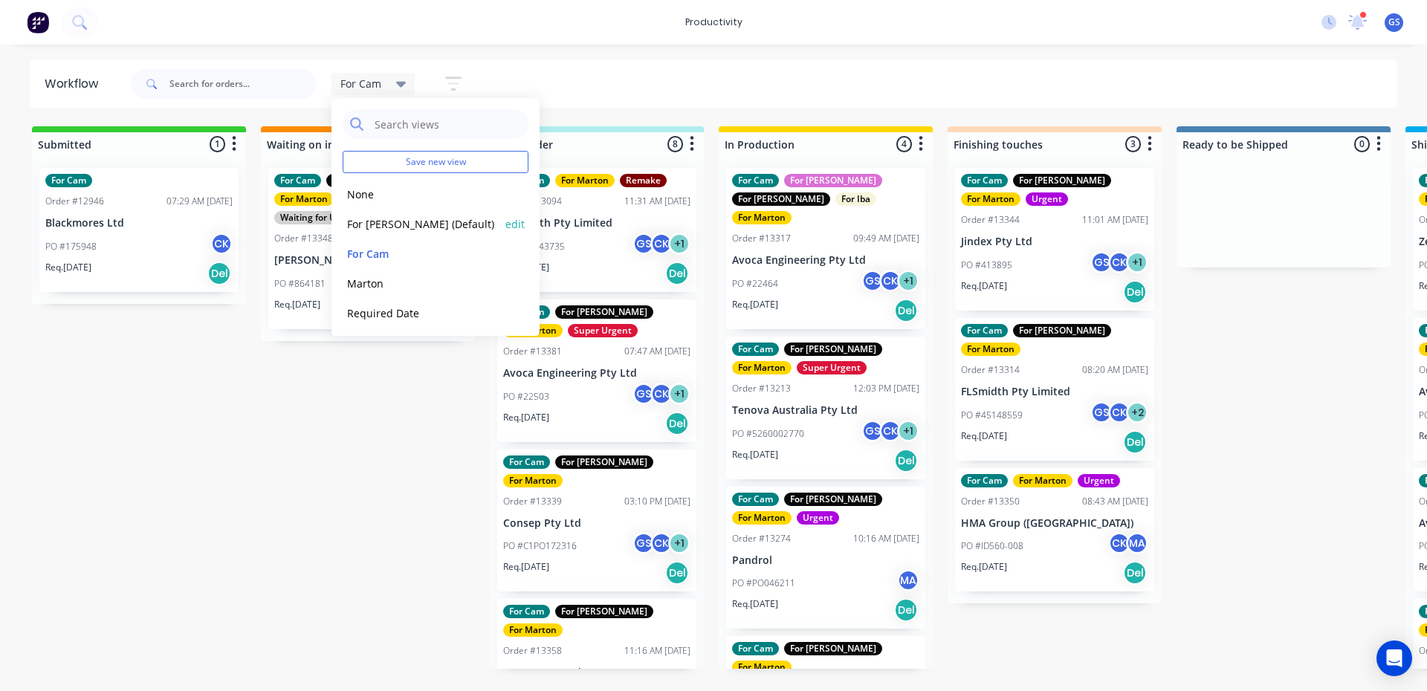
click at [403, 222] on button "For Gary (Default)" at bounding box center [422, 224] width 158 height 17
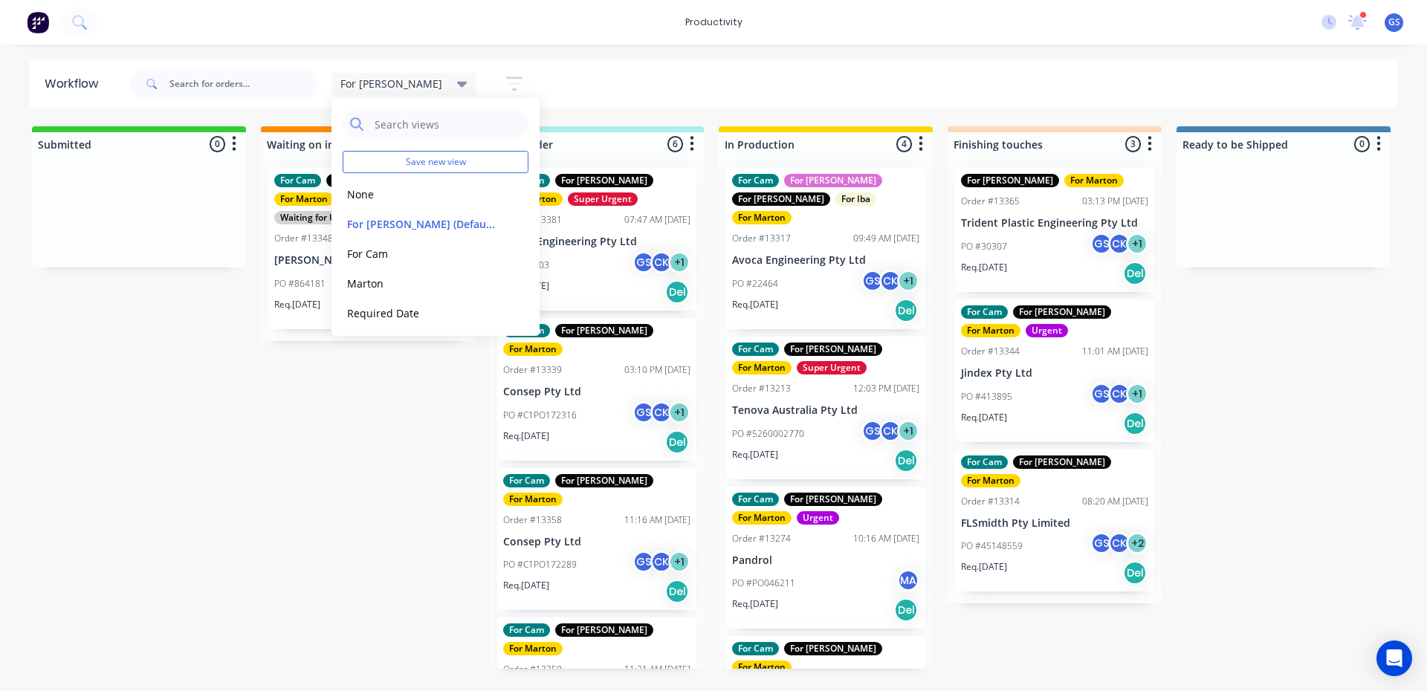
drag, startPoint x: 332, startPoint y: 453, endPoint x: 372, endPoint y: 475, distance: 44.9
click at [357, 469] on div "Submitted 0 Sort By Created date Required date Order number Customer name Most …" at bounding box center [1012, 397] width 2047 height 542
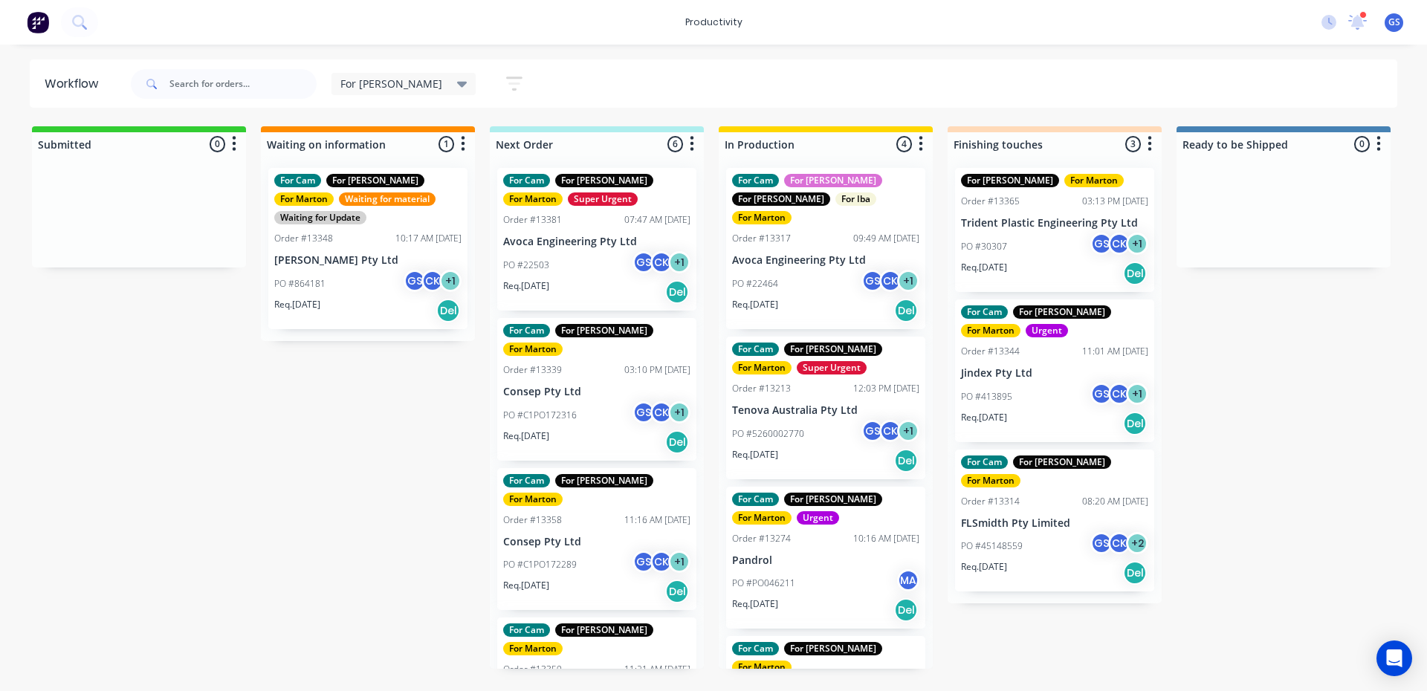
drag, startPoint x: 704, startPoint y: 113, endPoint x: 696, endPoint y: 114, distance: 8.2
click at [704, 111] on div "Workflow For Gary Save new view None edit For Gary (Default) edit For Cam edit …" at bounding box center [713, 360] width 1427 height 602
